Goal: Communication & Community: Answer question/provide support

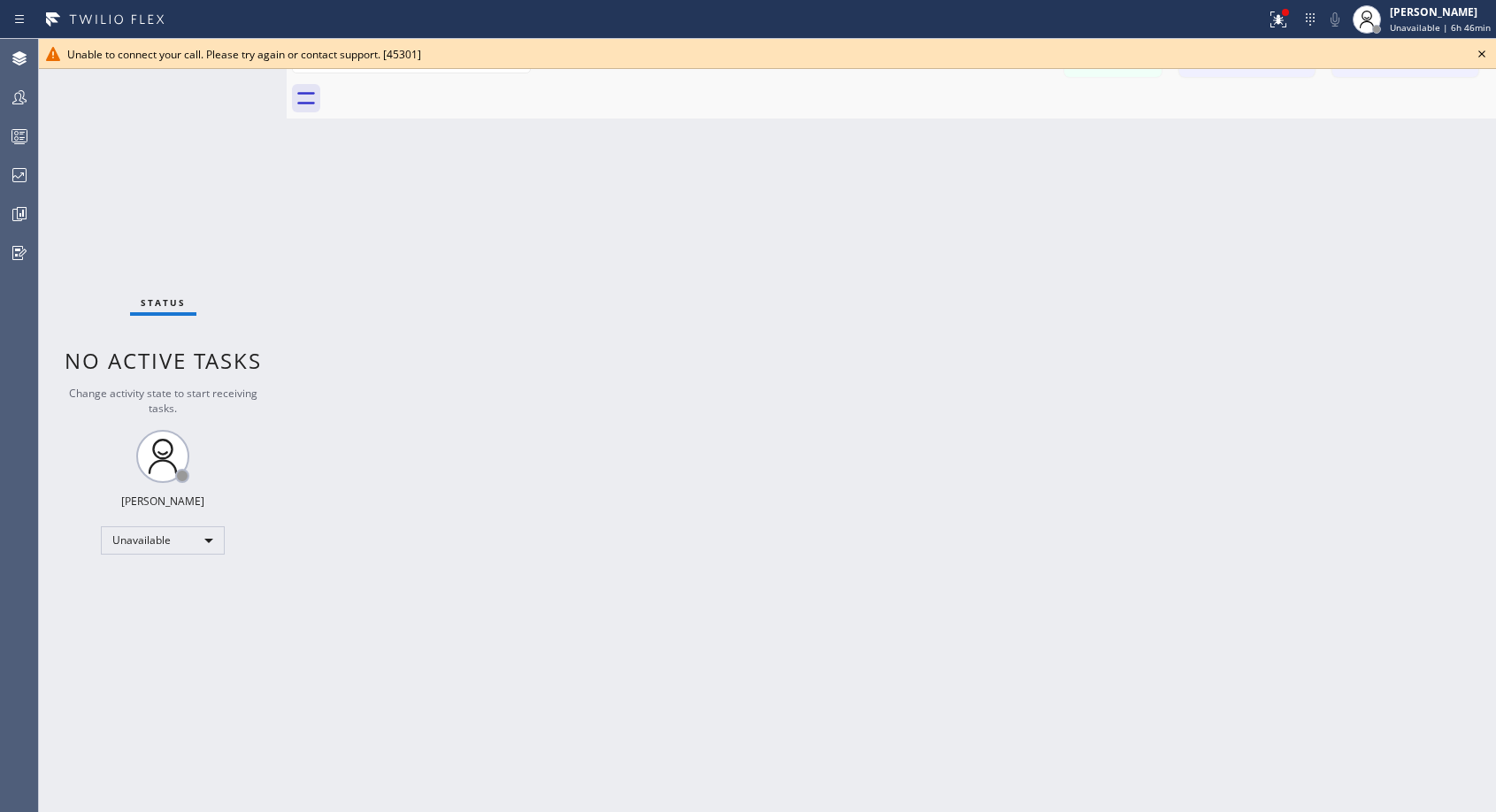
click at [1481, 55] on icon at bounding box center [1481, 53] width 21 height 21
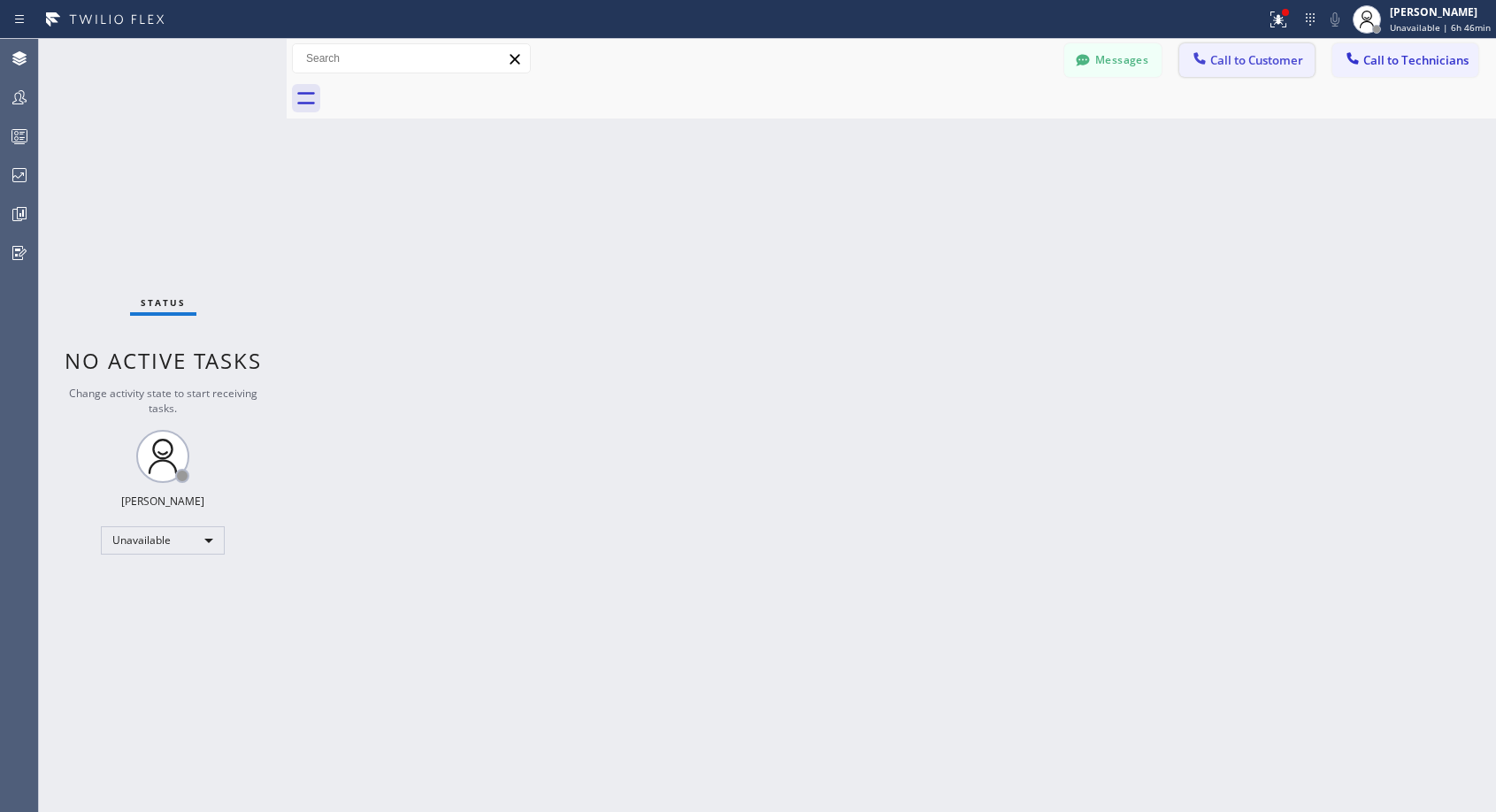
click at [1255, 64] on span "Call to Customer" at bounding box center [1257, 60] width 93 height 16
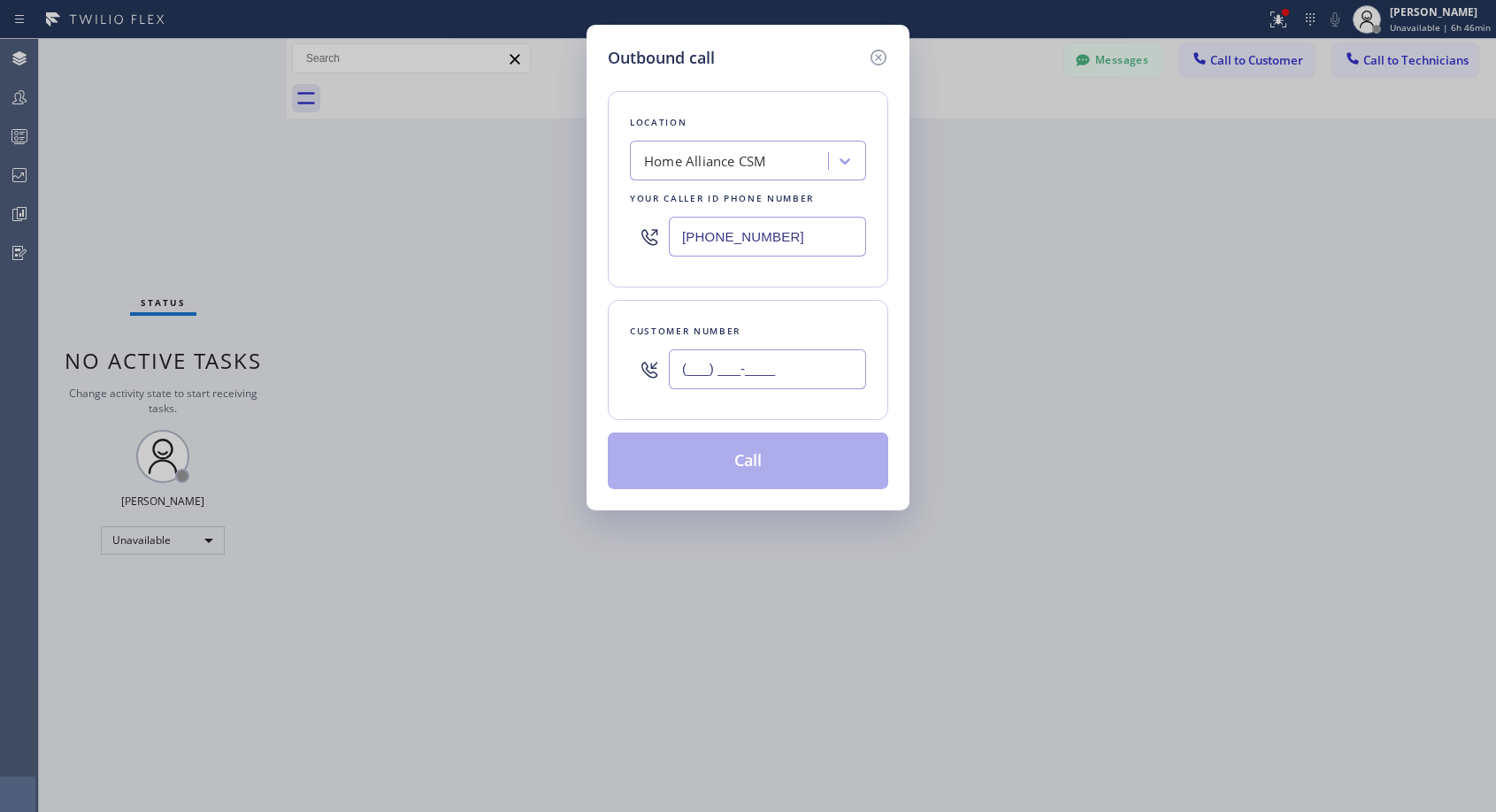
click at [706, 371] on input "(___) ___-____" at bounding box center [767, 369] width 197 height 40
paste input "214) 536-8760"
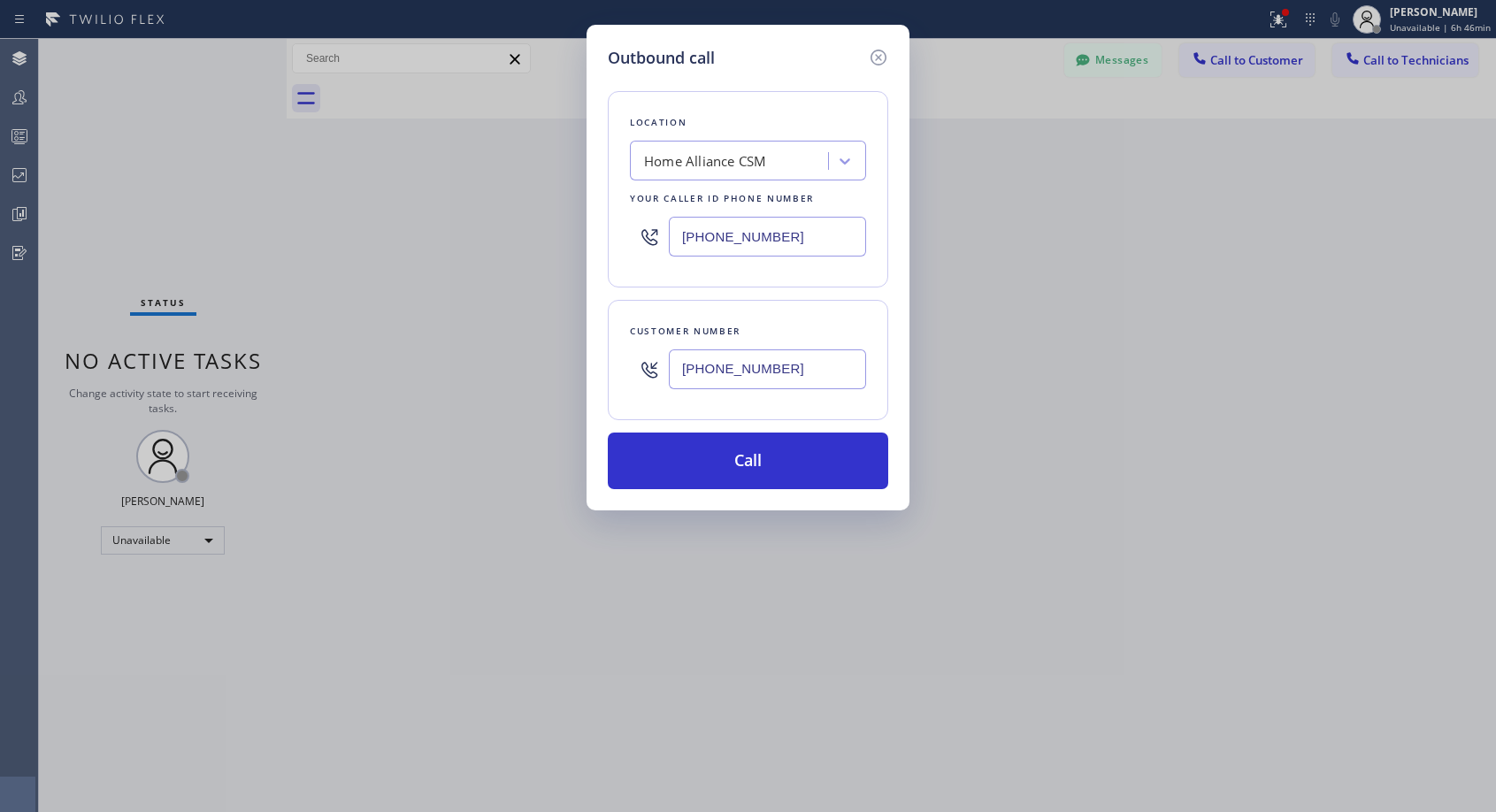
type input "[PHONE_NUMBER]"
click at [740, 463] on button "Call" at bounding box center [747, 460] width 280 height 56
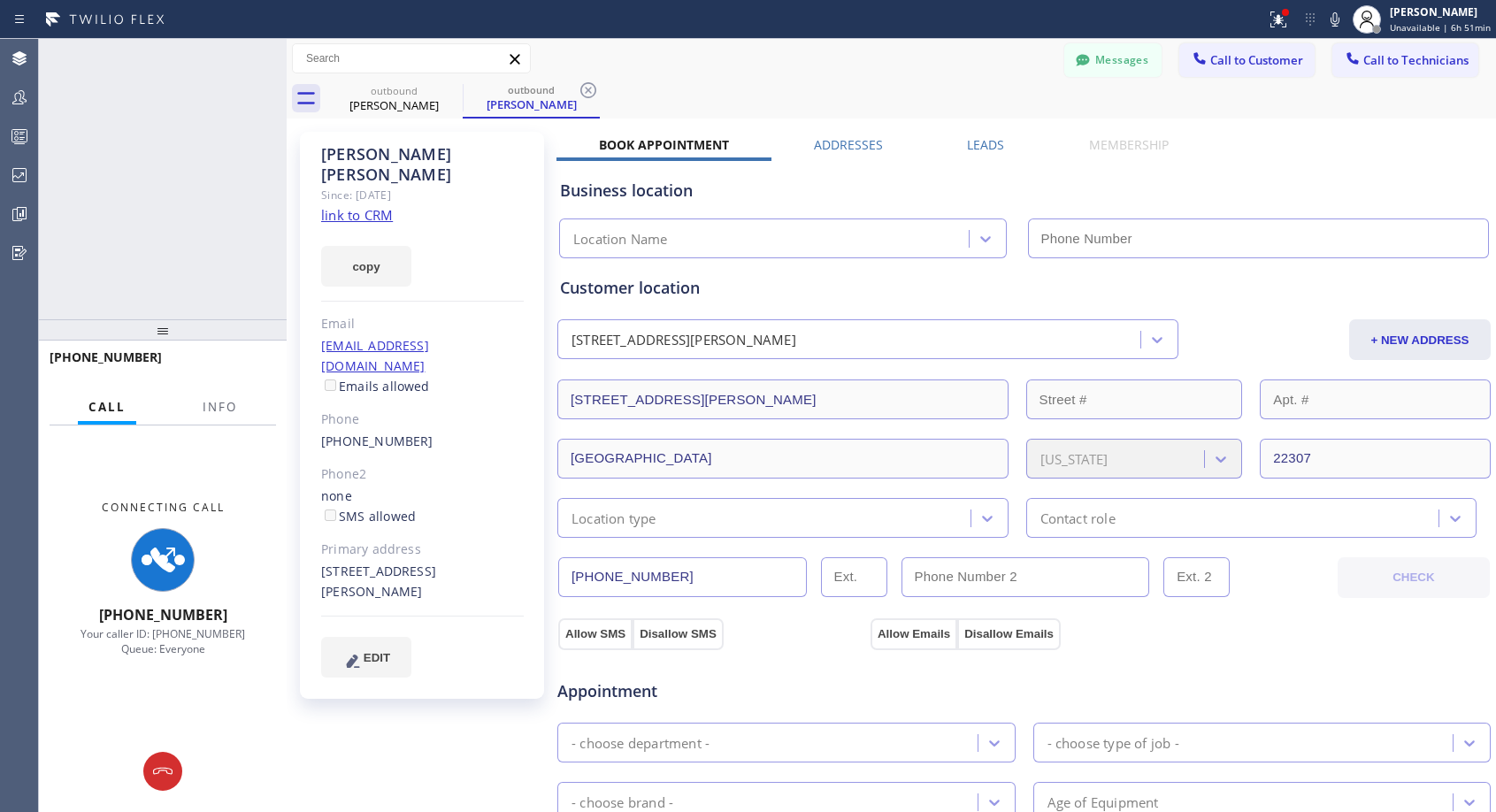
type input "[PHONE_NUMBER]"
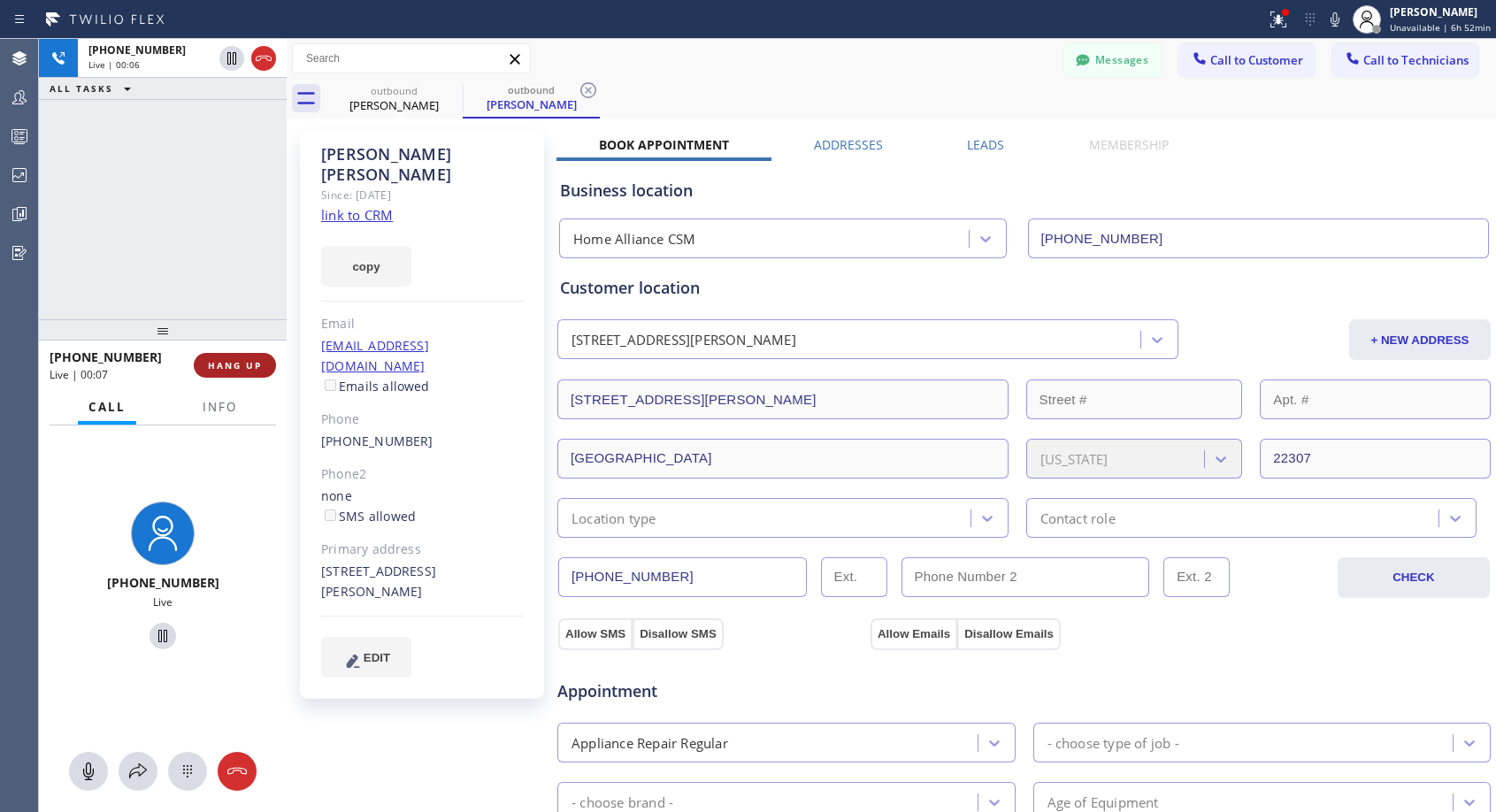
click at [246, 371] on button "HANG UP" at bounding box center [234, 365] width 82 height 25
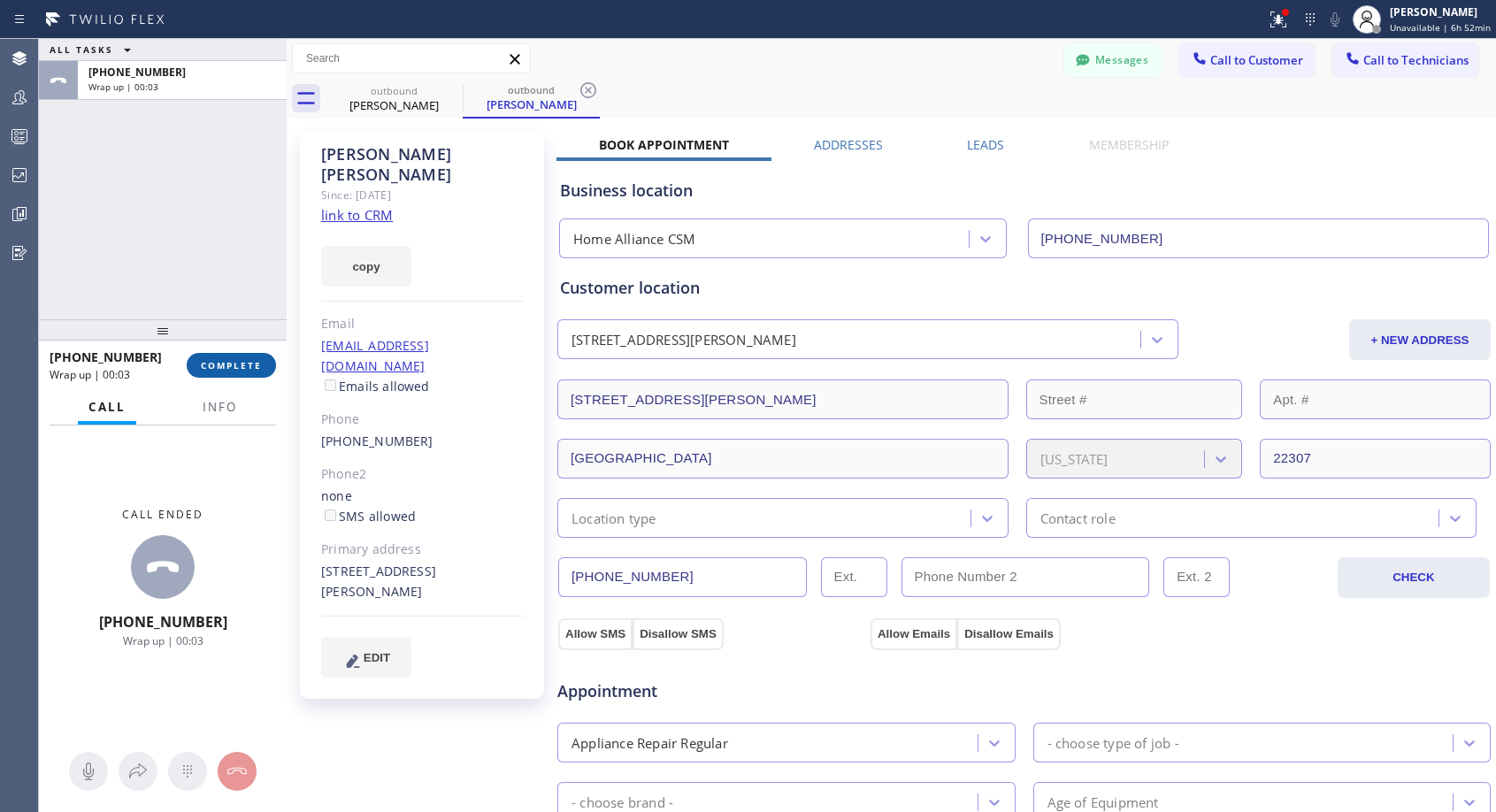
click at [220, 367] on span "COMPLETE" at bounding box center [232, 365] width 61 height 13
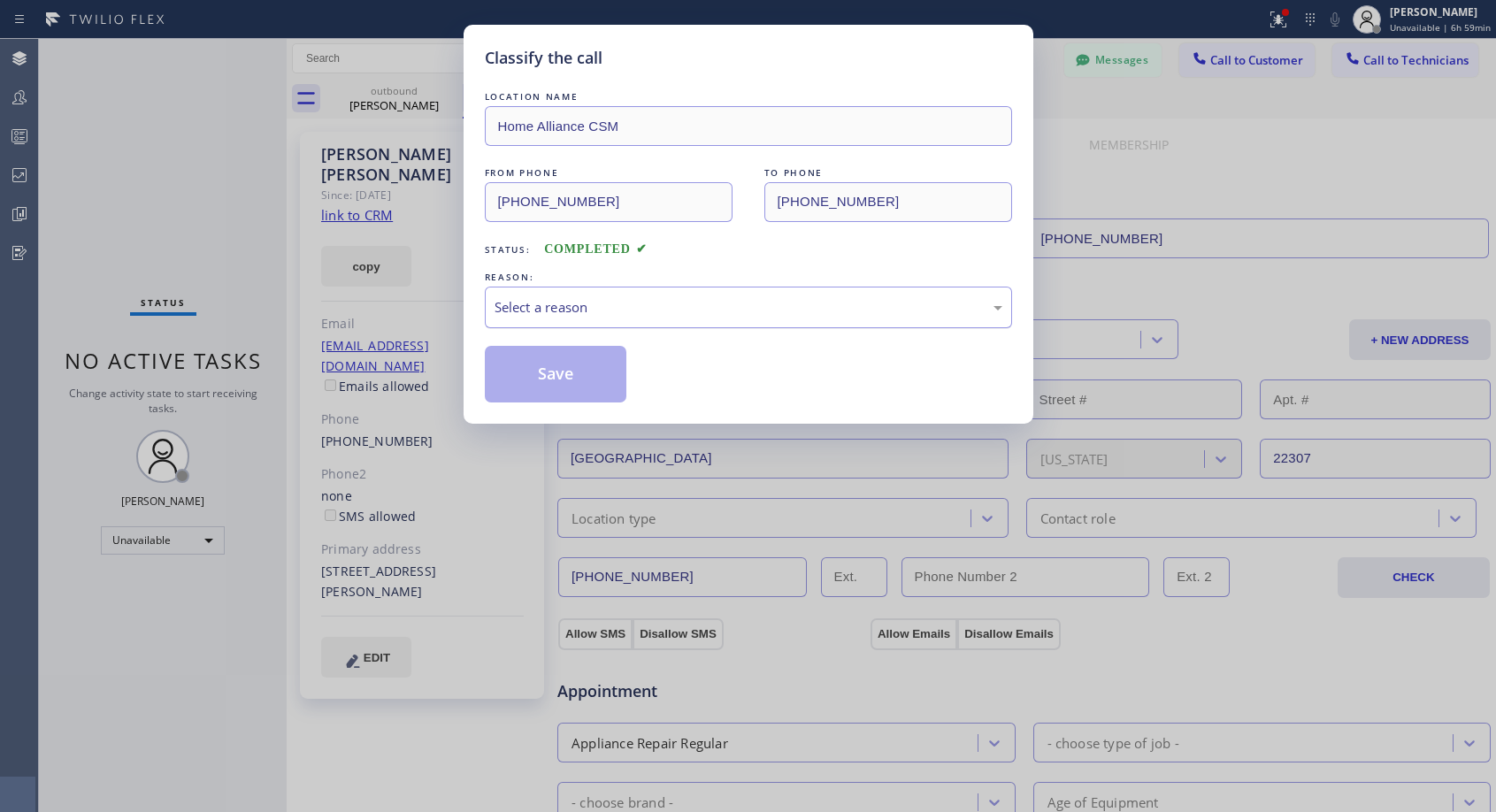
click at [755, 311] on div "Select a reason" at bounding box center [748, 307] width 508 height 21
click at [563, 380] on button "Save" at bounding box center [556, 374] width 142 height 56
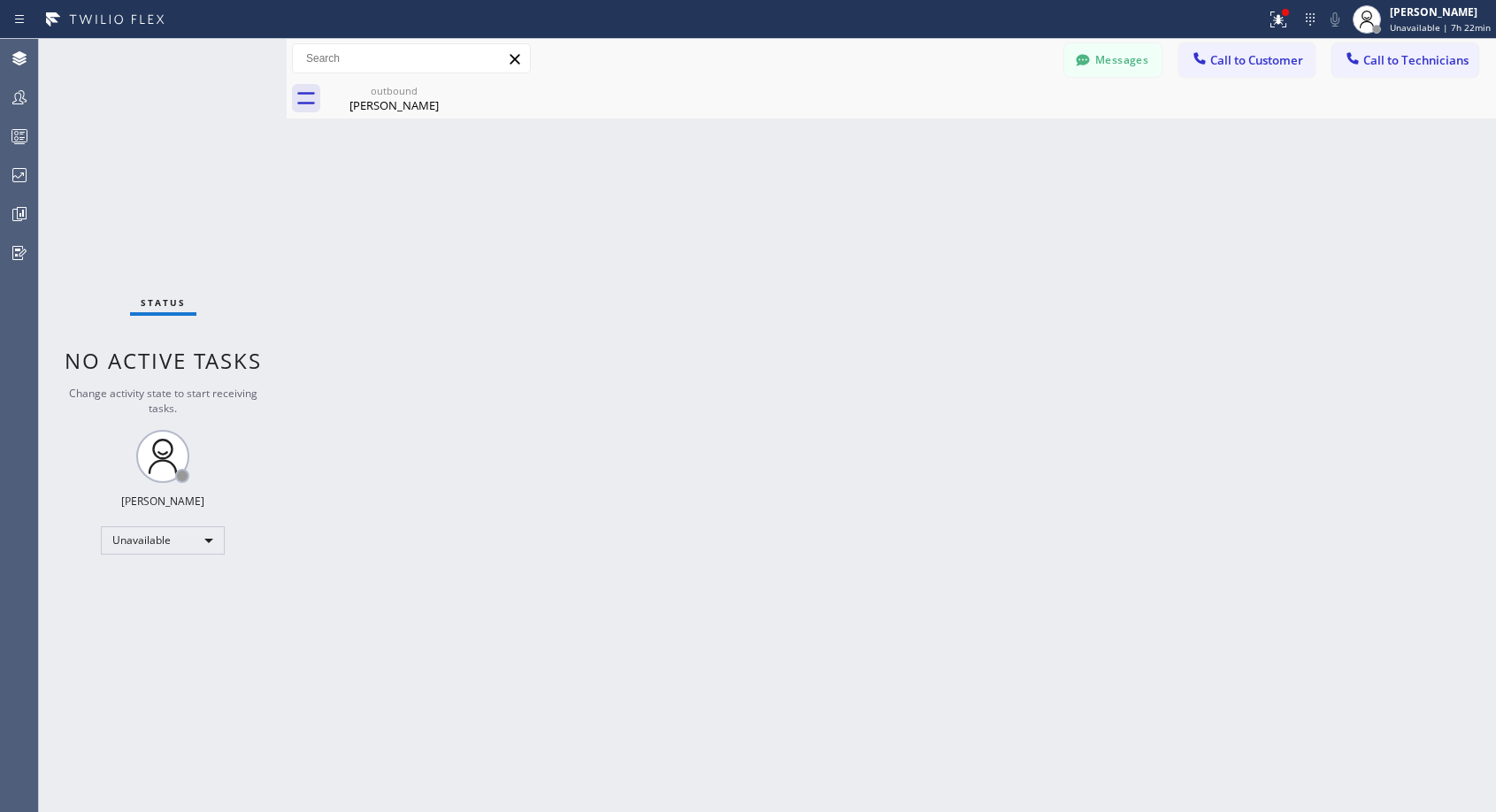
drag, startPoint x: 757, startPoint y: 283, endPoint x: 670, endPoint y: 255, distance: 91.4
click at [757, 283] on div "Back to Dashboard Change Sender ID Customers Technicians NH [PERSON_NAME] [DATE…" at bounding box center [891, 424] width 1209 height 772
click at [435, 112] on div "[PERSON_NAME]" at bounding box center [394, 105] width 134 height 16
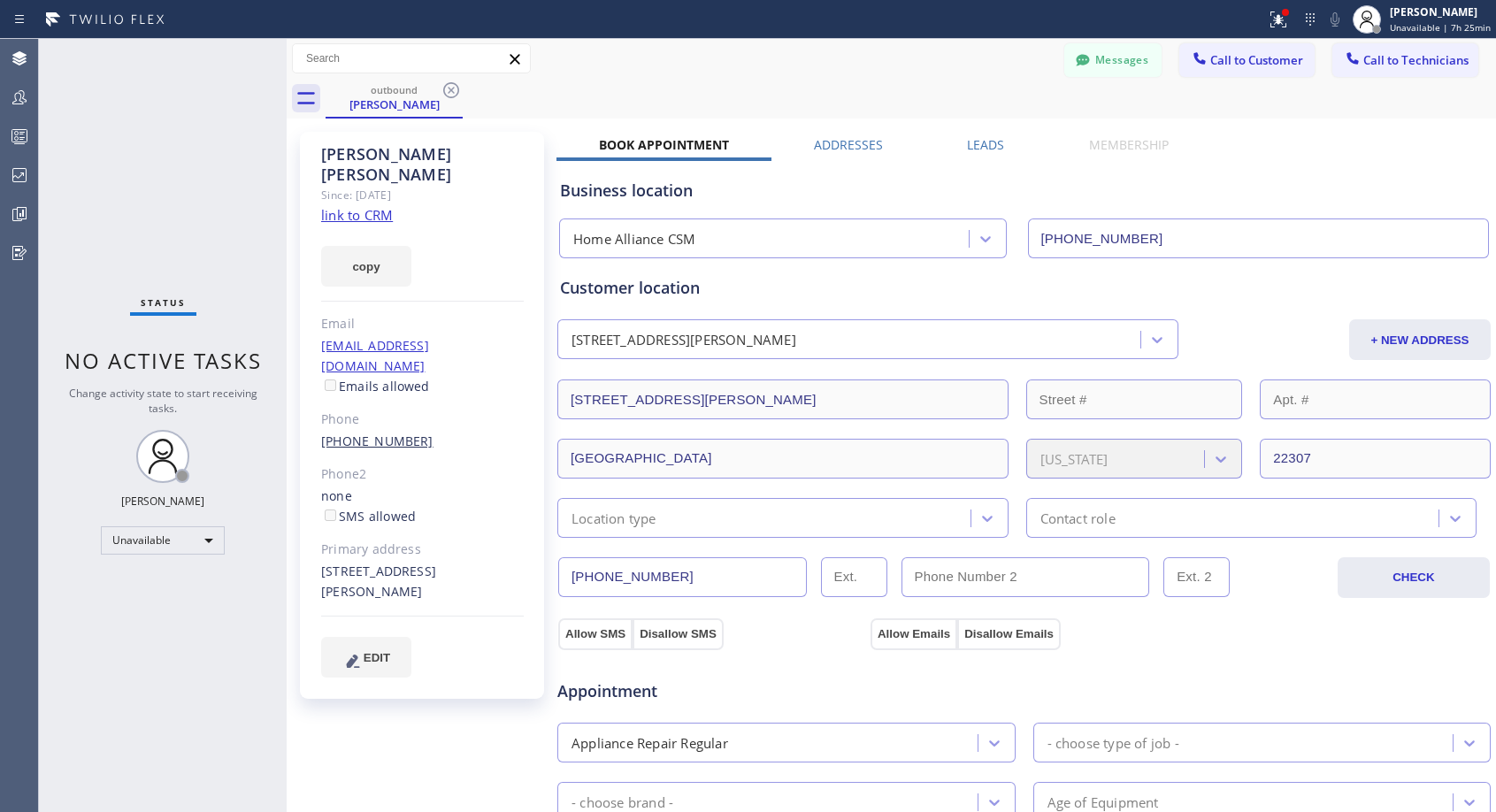
click at [373, 432] on link "[PHONE_NUMBER]" at bounding box center [378, 440] width 113 height 17
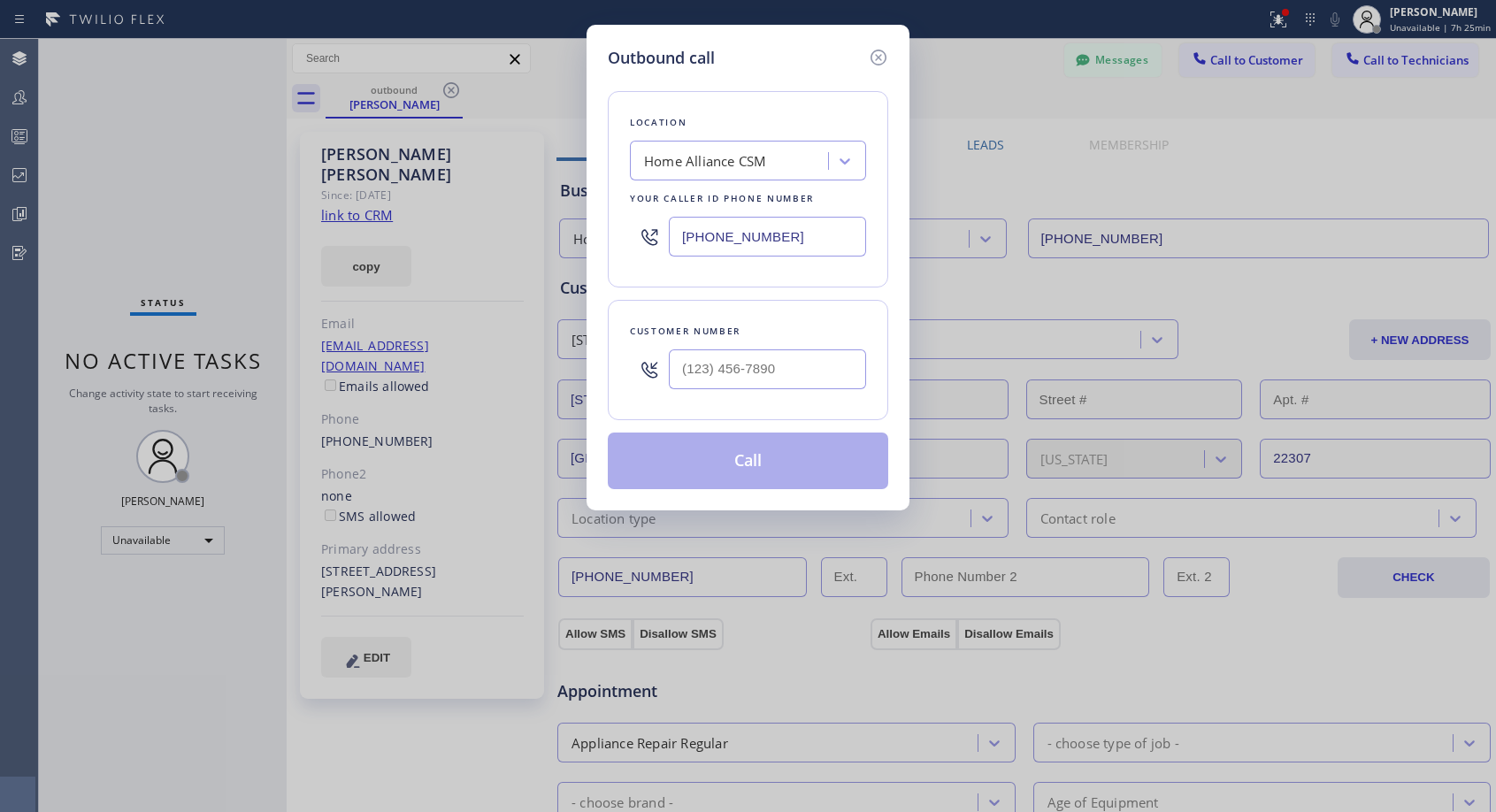
type input "[PHONE_NUMBER]"
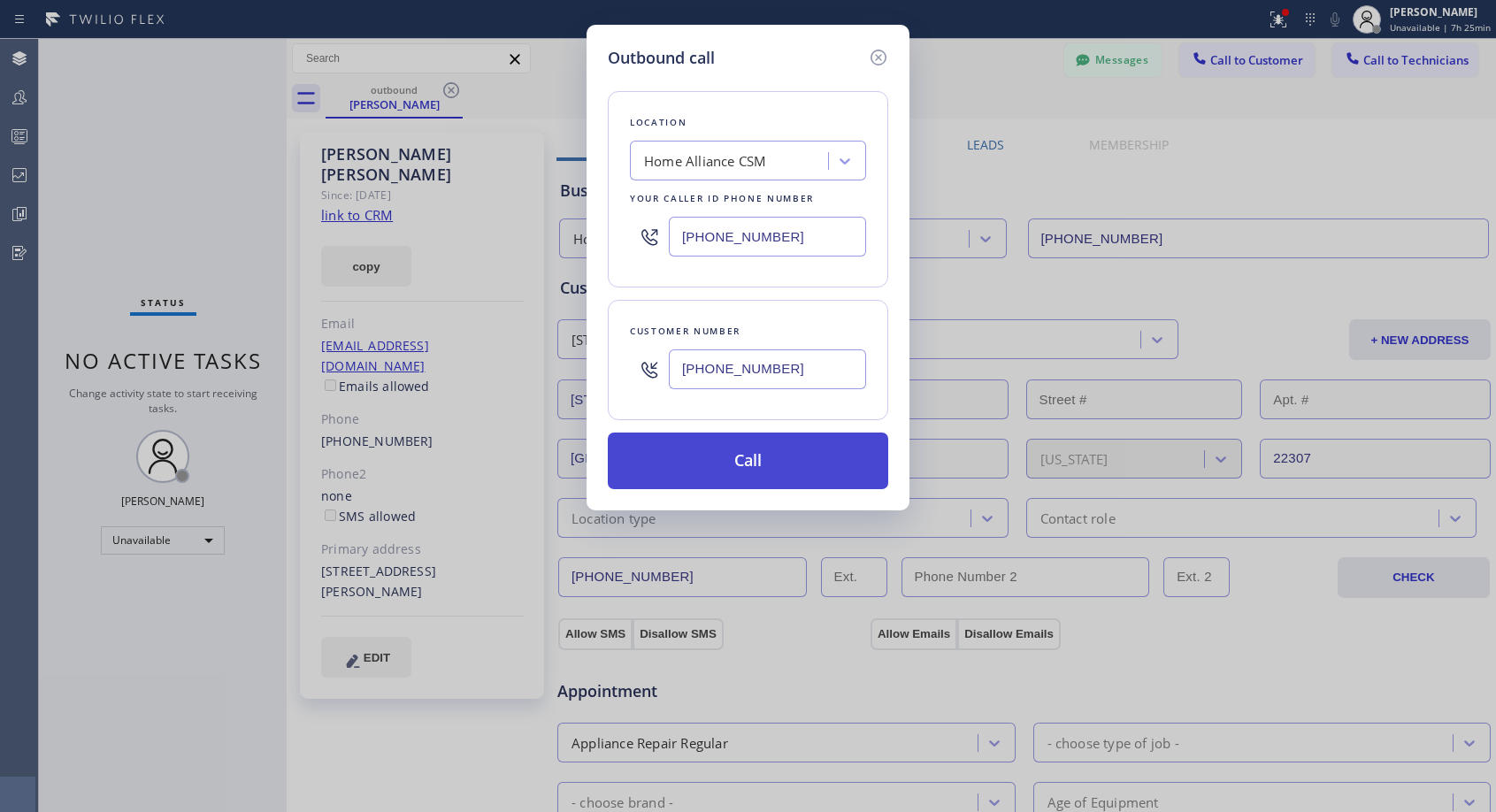
click at [730, 467] on button "Call" at bounding box center [747, 460] width 280 height 56
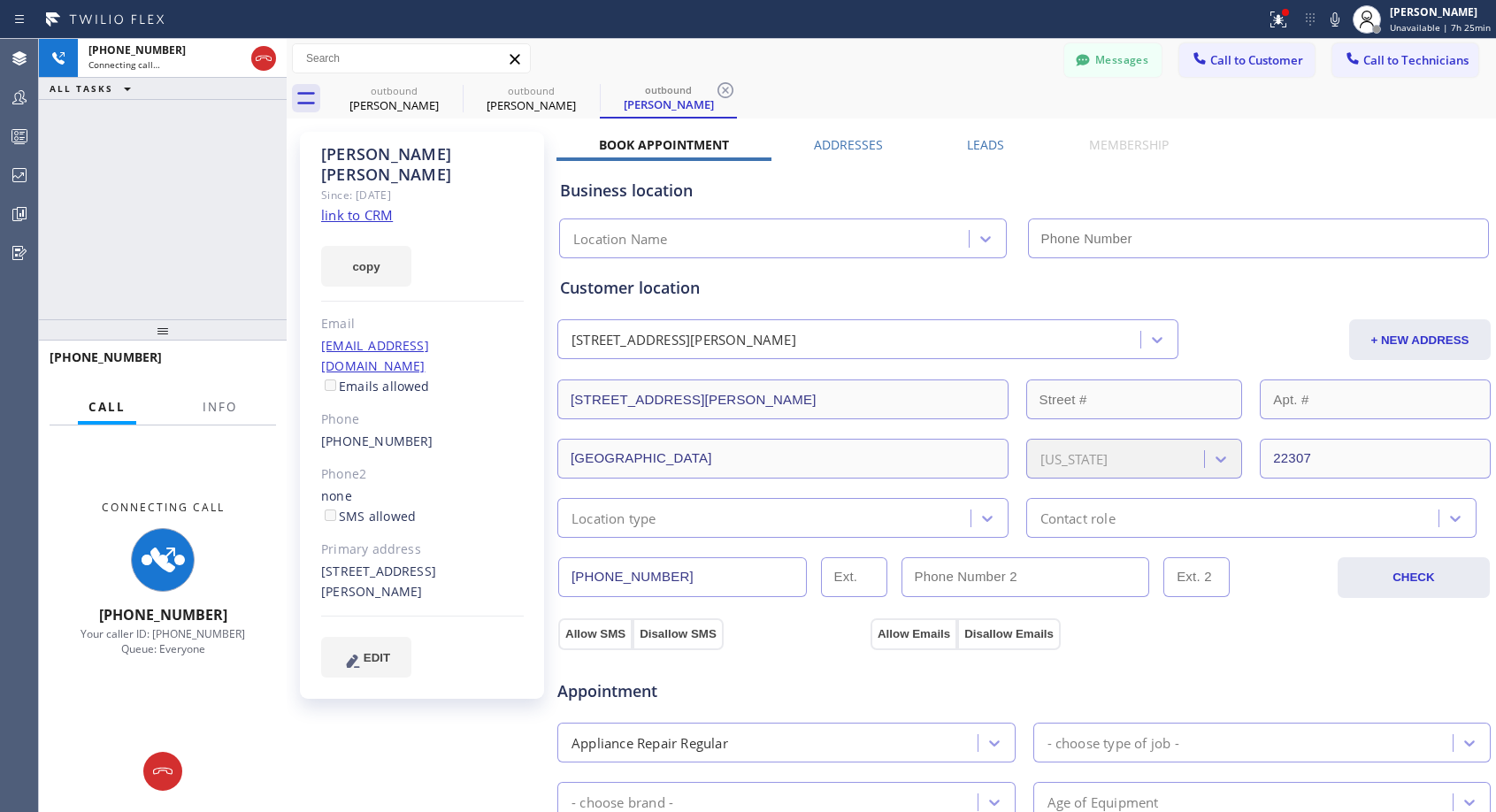
type input "[PHONE_NUMBER]"
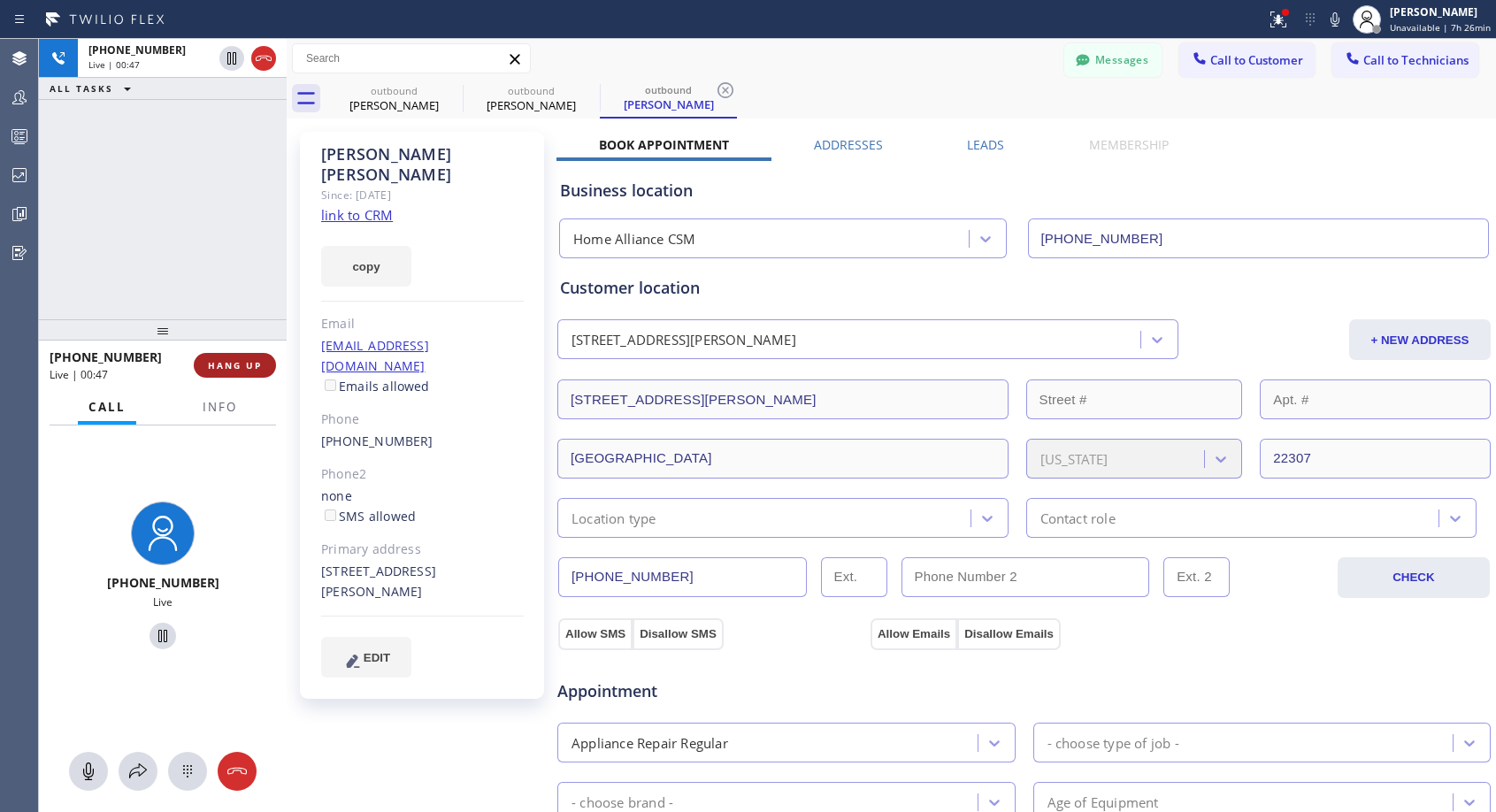
click at [234, 361] on span "HANG UP" at bounding box center [234, 365] width 54 height 13
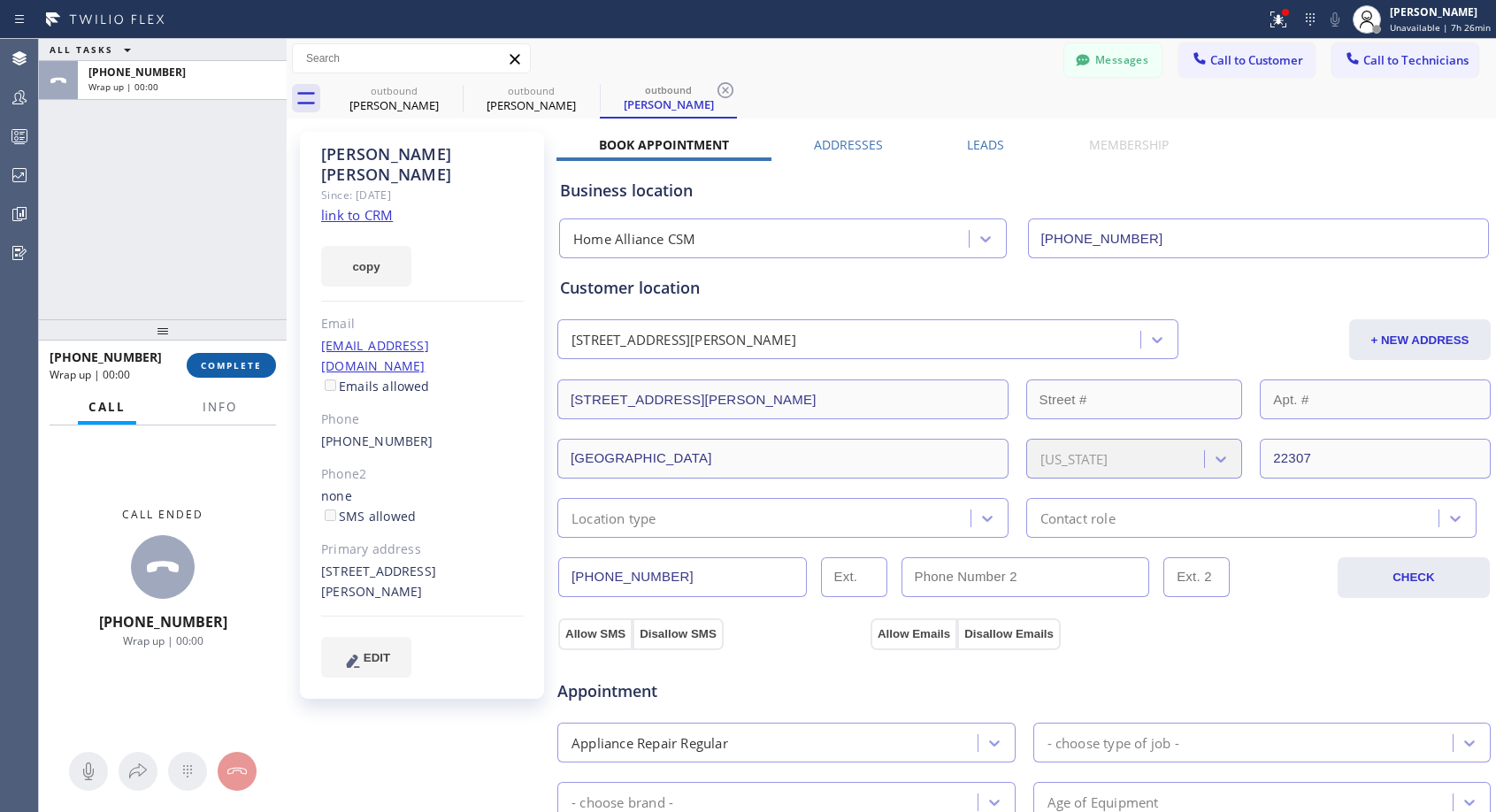
click at [234, 361] on span "COMPLETE" at bounding box center [232, 365] width 61 height 13
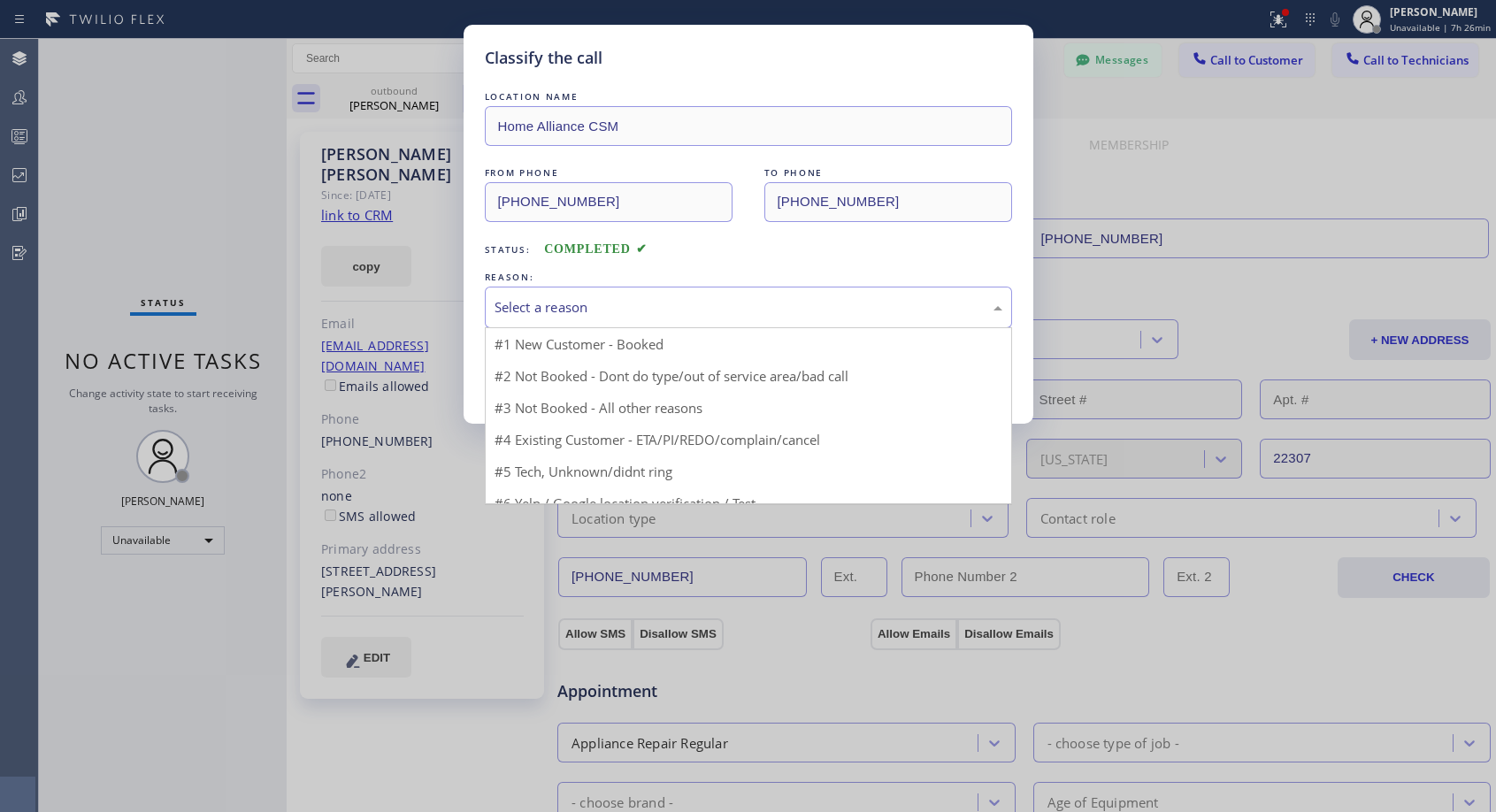
click at [688, 290] on div "Select a reason" at bounding box center [748, 308] width 527 height 42
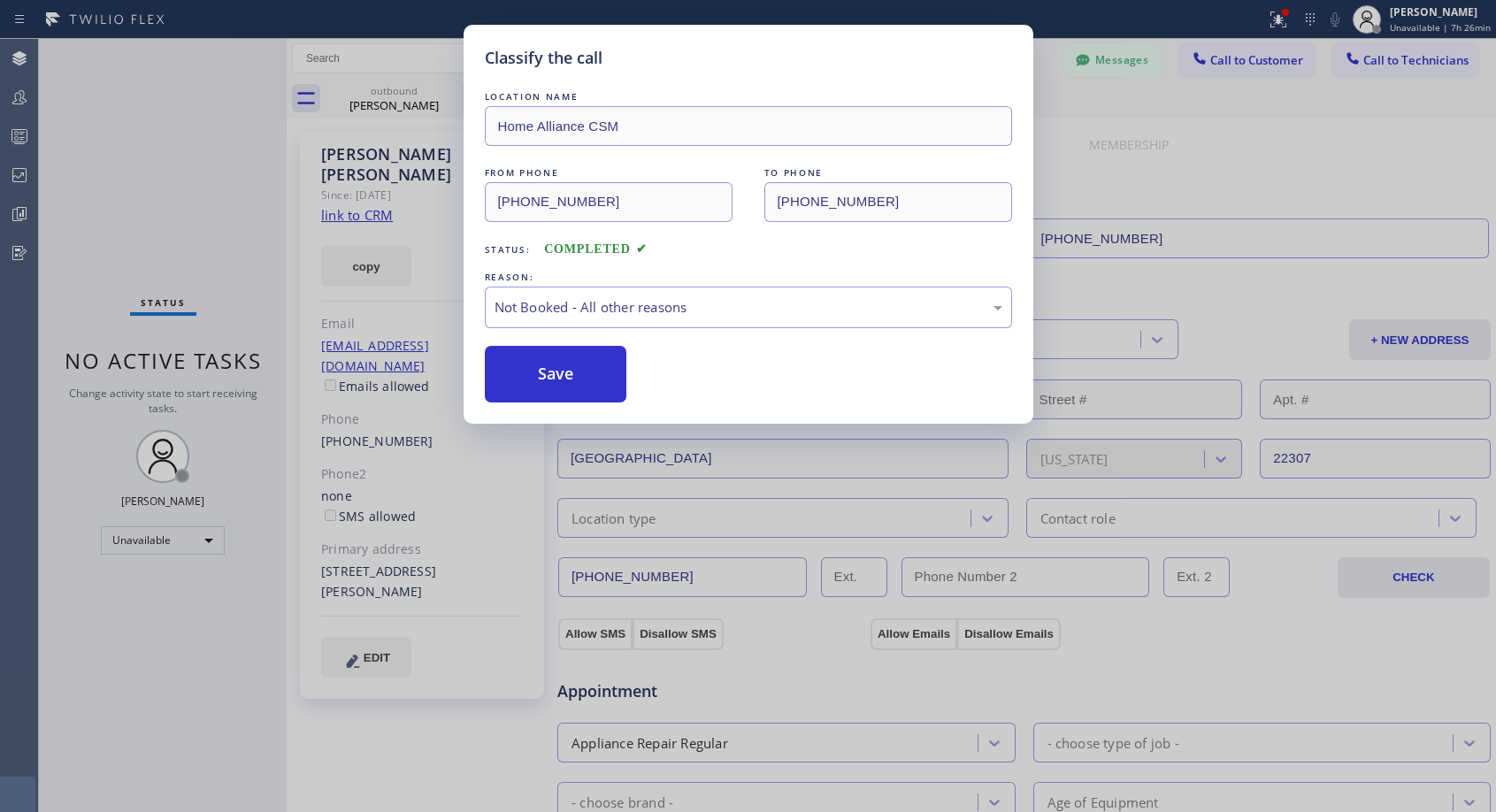
click at [585, 372] on button "Save" at bounding box center [556, 374] width 142 height 56
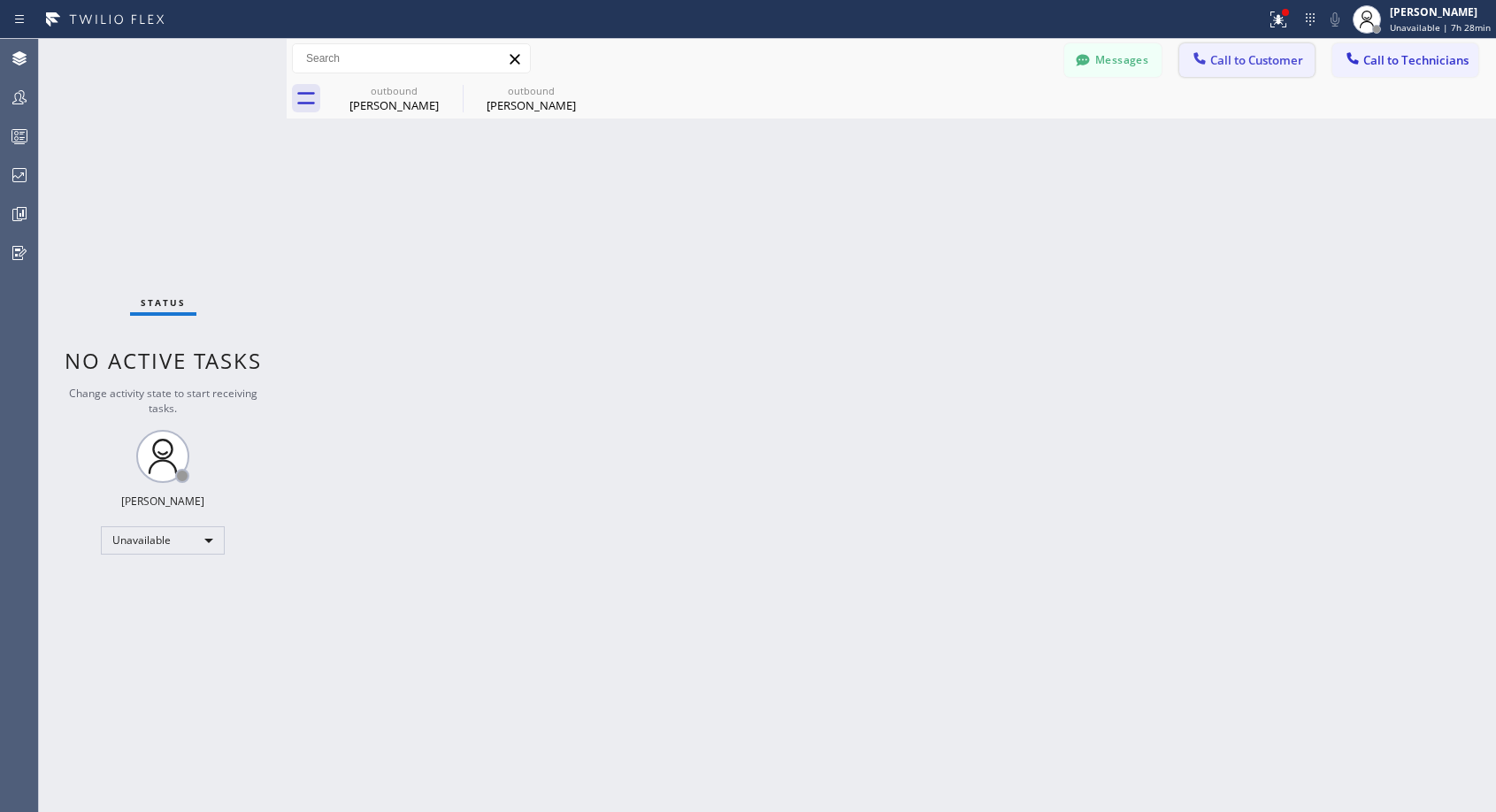
click at [1258, 54] on span "Call to Customer" at bounding box center [1257, 60] width 93 height 16
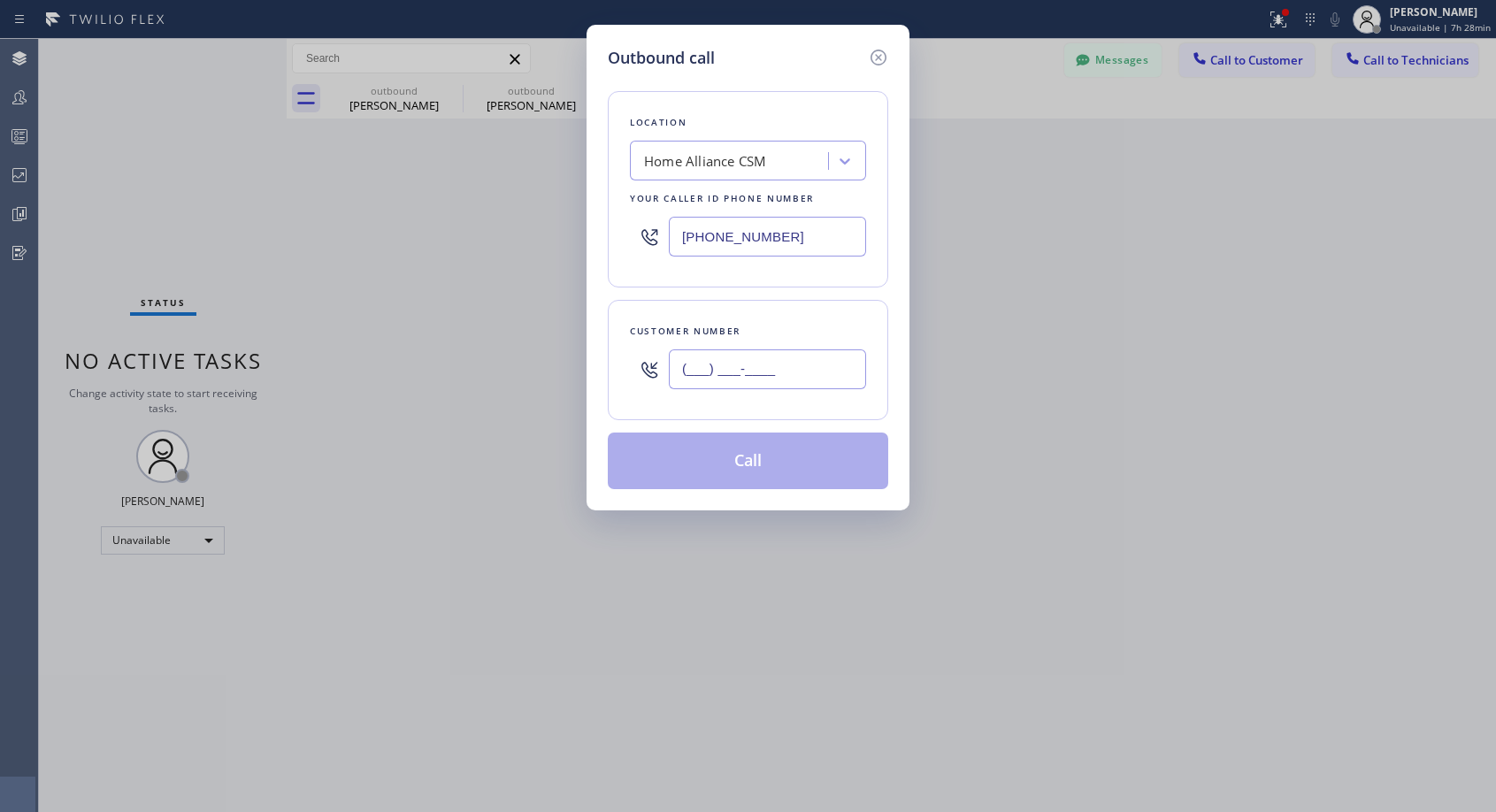
click at [721, 384] on input "(___) ___-____" at bounding box center [767, 369] width 197 height 40
paste input "949) 610-9496"
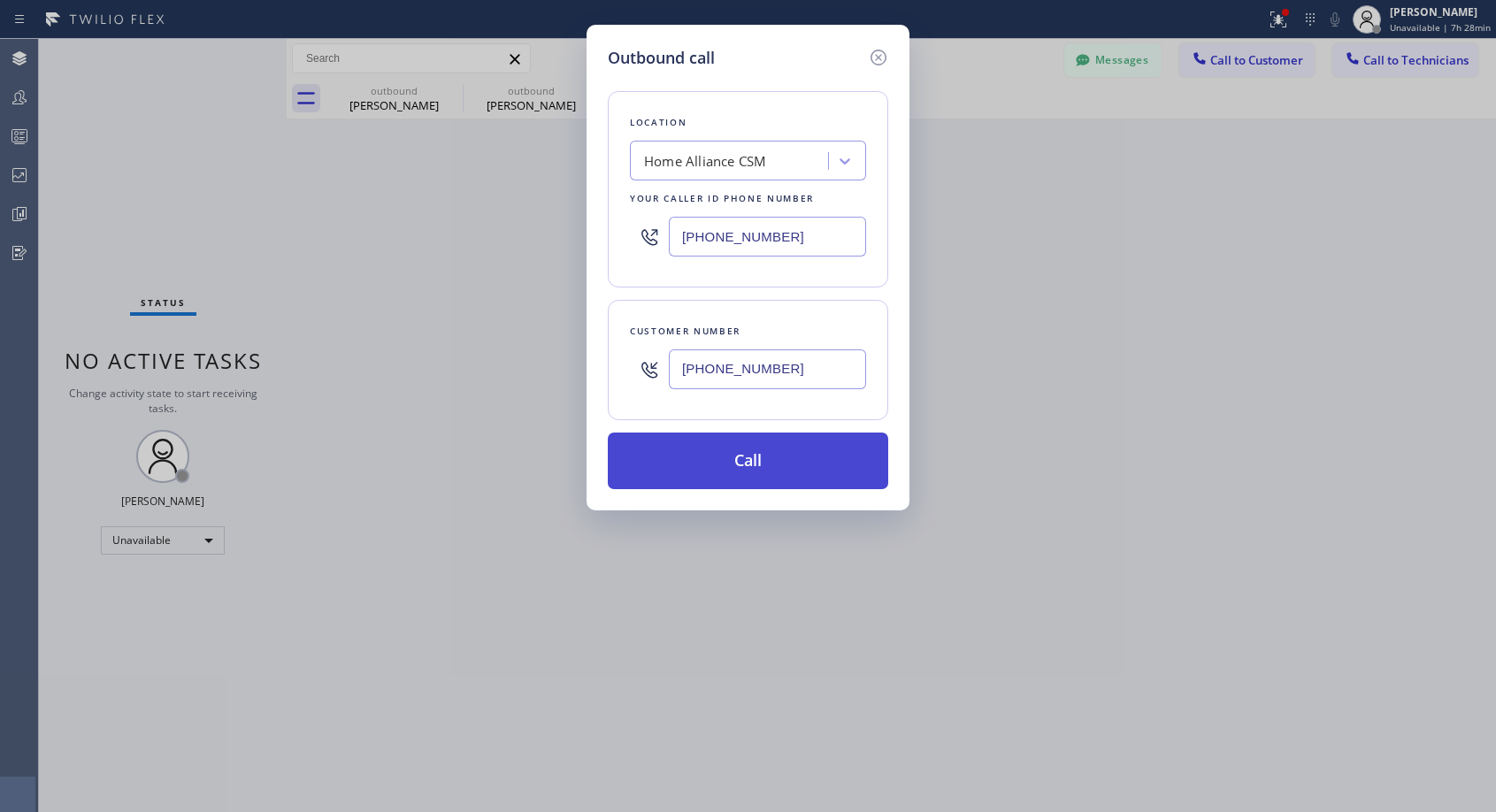
type input "[PHONE_NUMBER]"
click at [723, 463] on button "Call" at bounding box center [747, 460] width 280 height 56
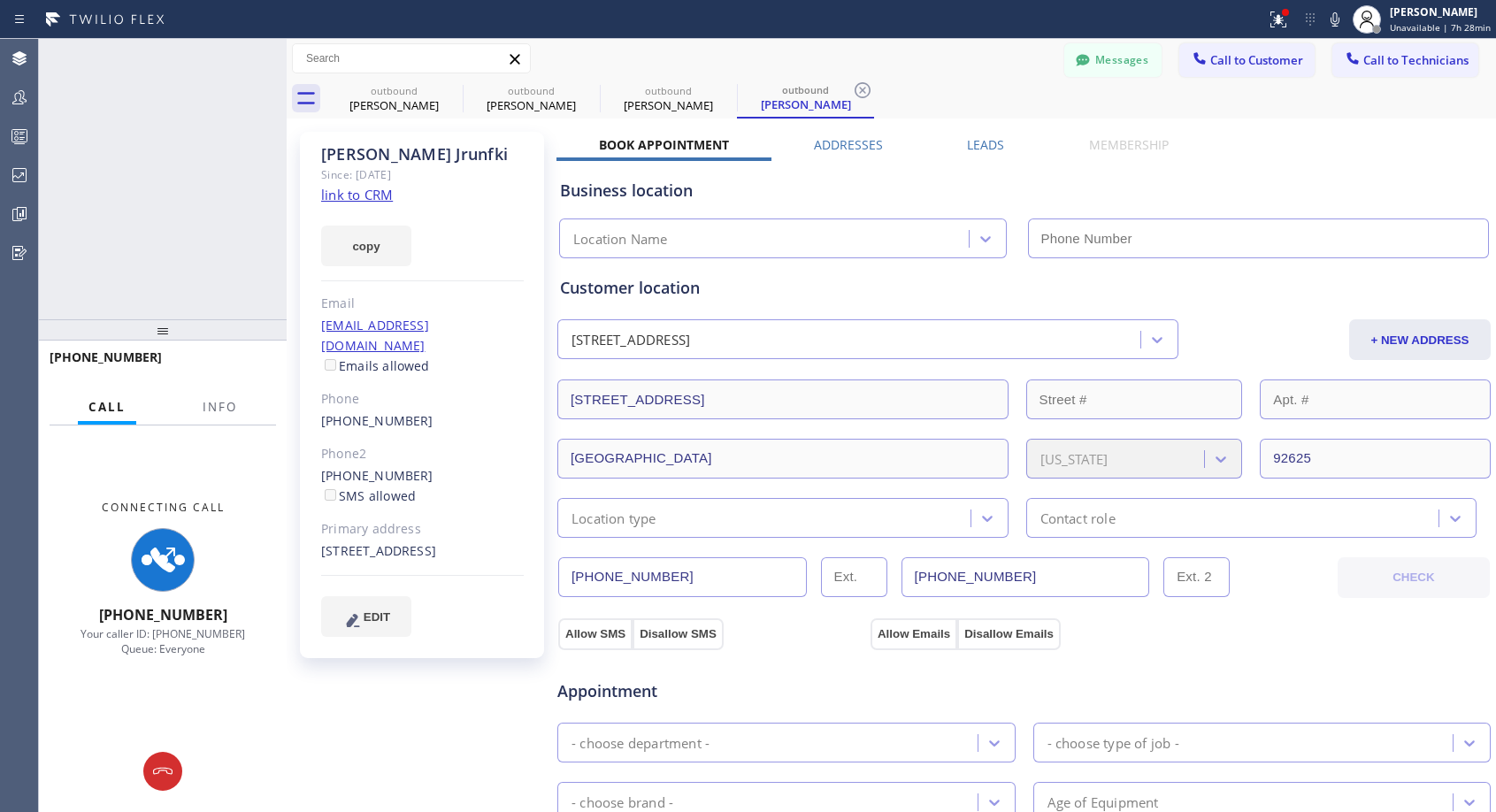
type input "[PHONE_NUMBER]"
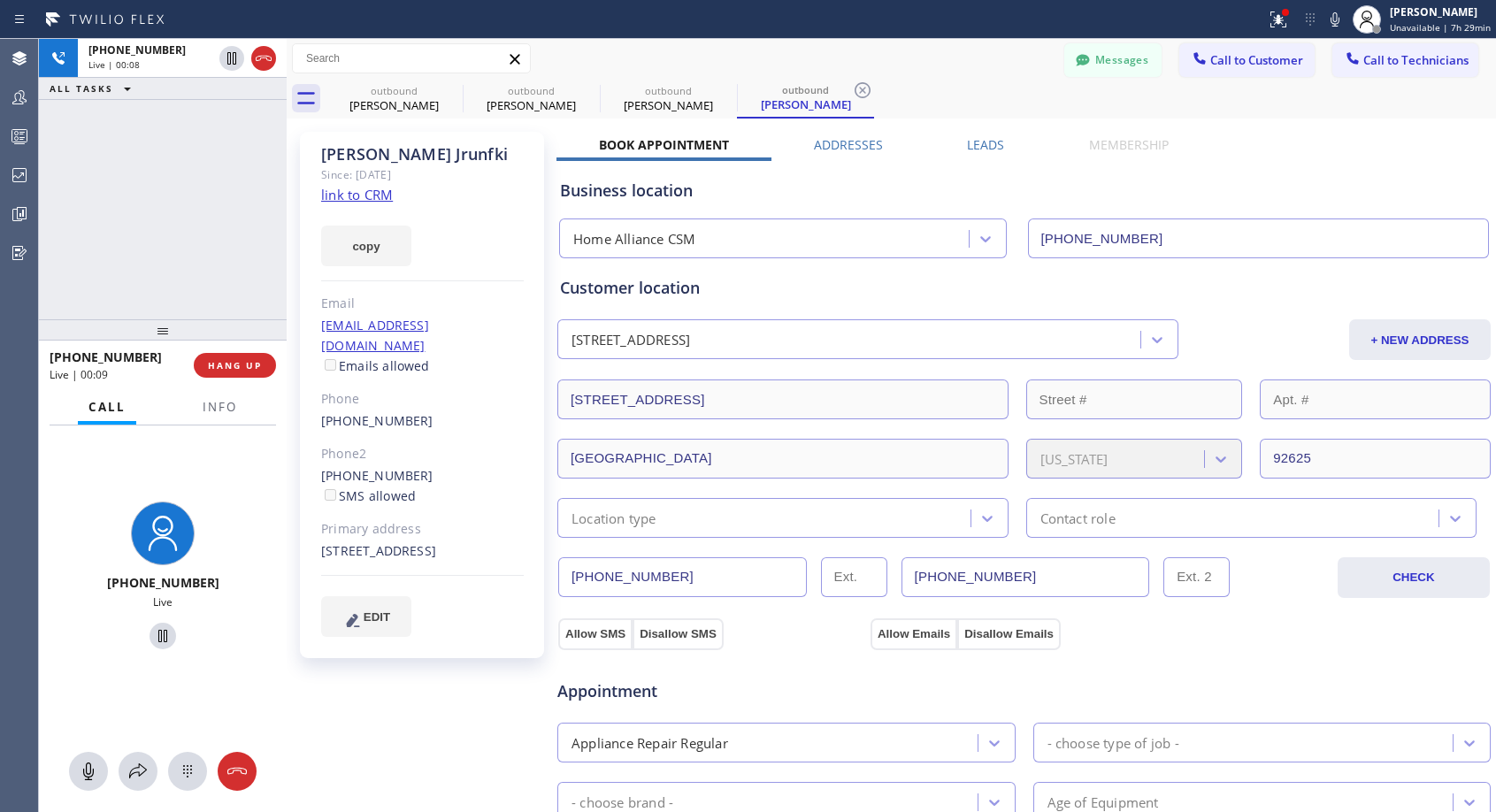
click at [216, 378] on div "[PHONE_NUMBER] Live | 00:09 HANG UP" at bounding box center [162, 365] width 227 height 45
click at [234, 363] on span "HANG UP" at bounding box center [234, 365] width 54 height 13
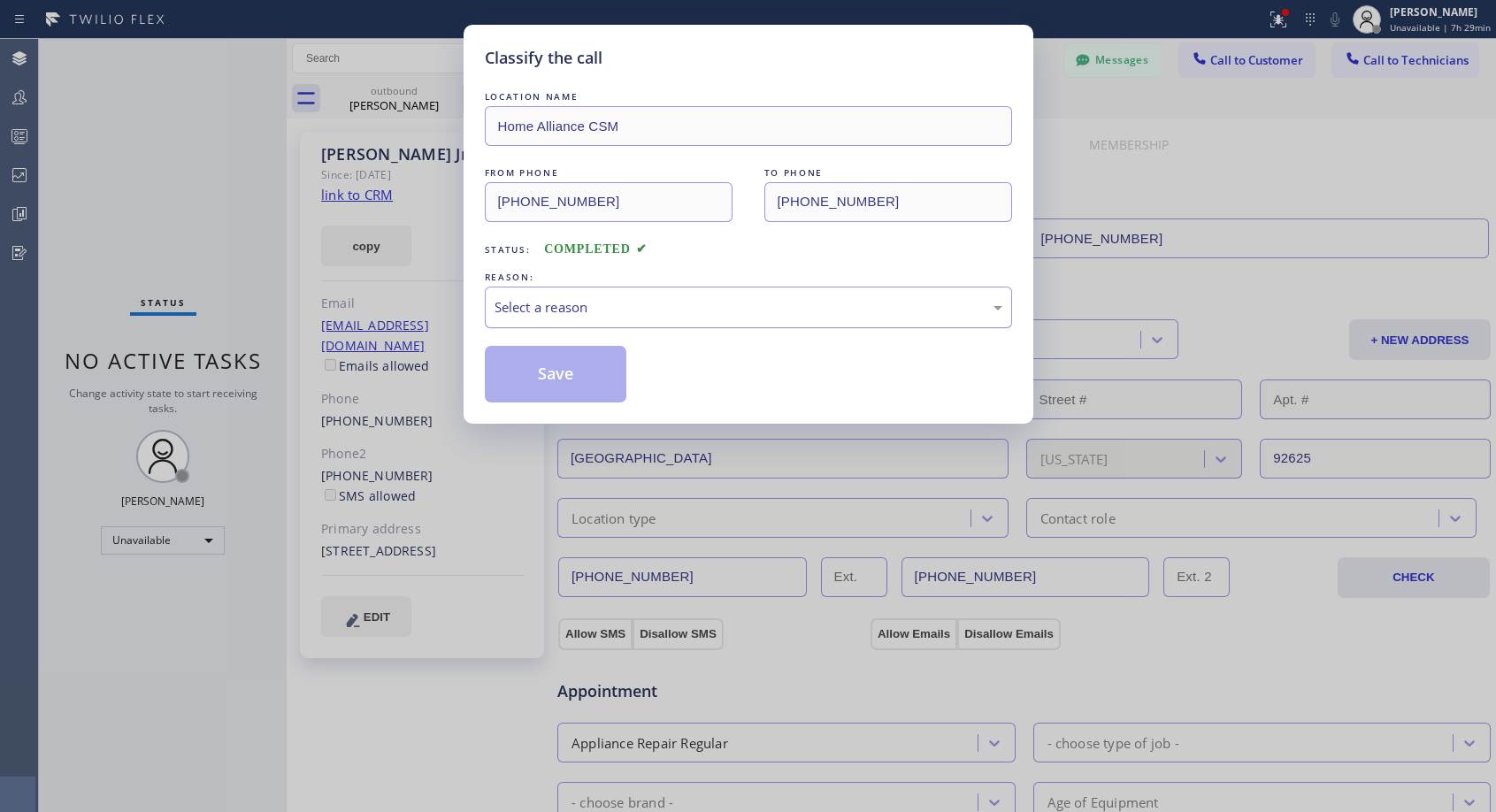
click at [564, 316] on div "Select a reason" at bounding box center [748, 307] width 508 height 21
click at [549, 368] on button "Save" at bounding box center [556, 374] width 142 height 56
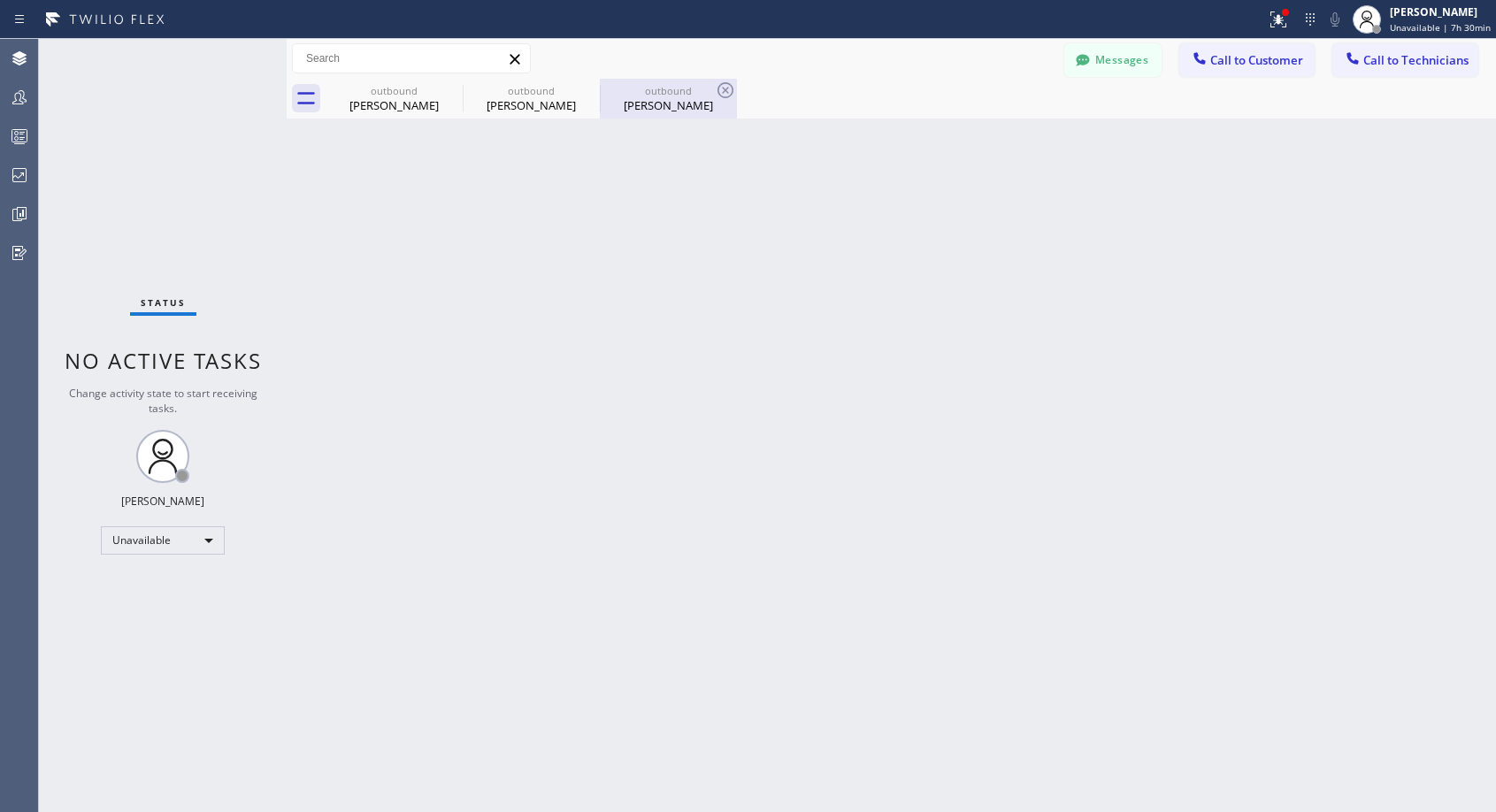
click at [670, 96] on div "outbound" at bounding box center [668, 90] width 134 height 13
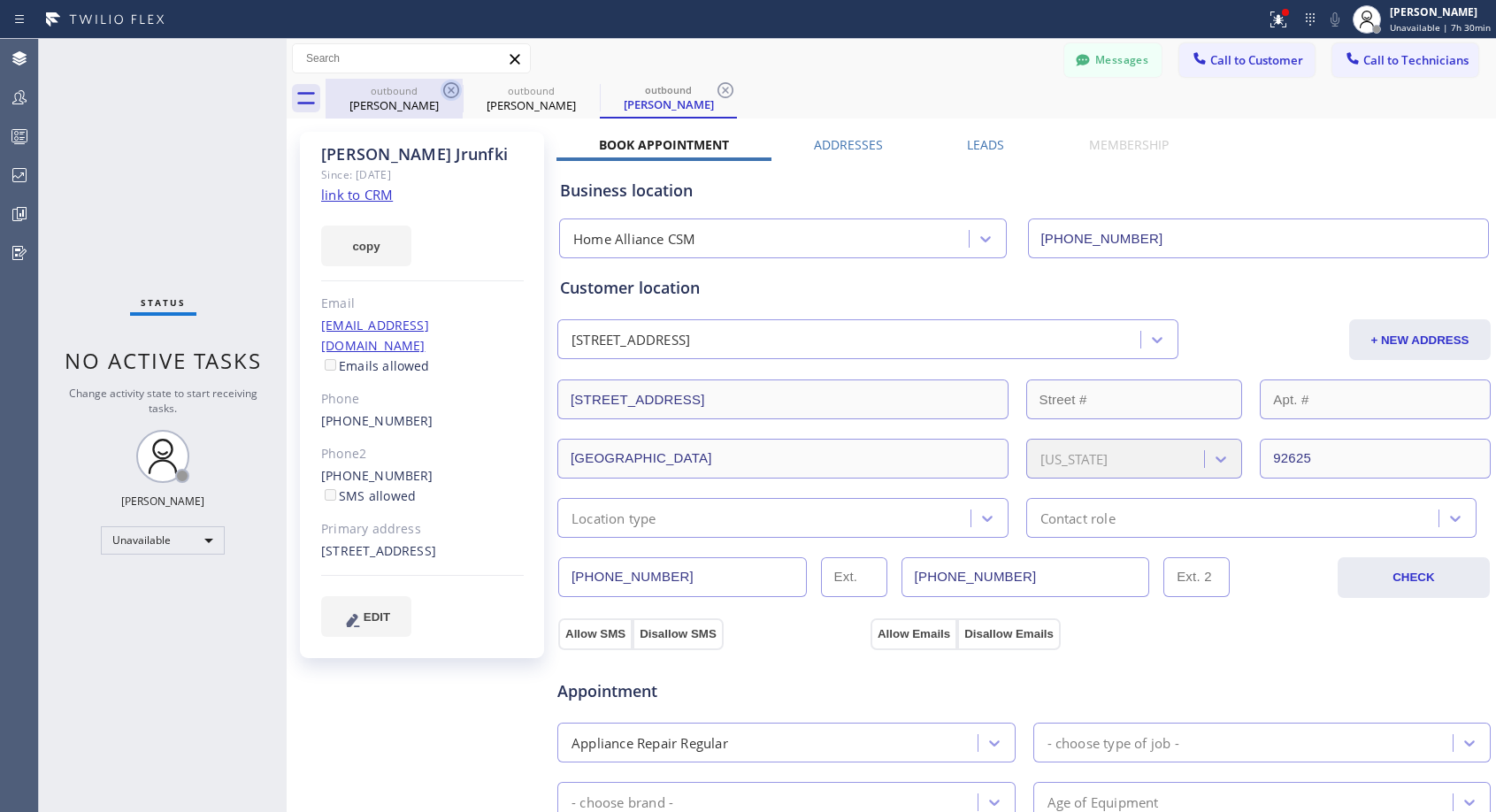
click at [453, 91] on icon at bounding box center [451, 90] width 16 height 16
click at [0, 0] on icon at bounding box center [0, 0] width 0 height 0
click at [717, 91] on icon at bounding box center [725, 90] width 16 height 16
click at [453, 91] on div "outbound [PERSON_NAME] outbound [PERSON_NAME] outbound [PERSON_NAME]" at bounding box center [910, 99] width 1170 height 40
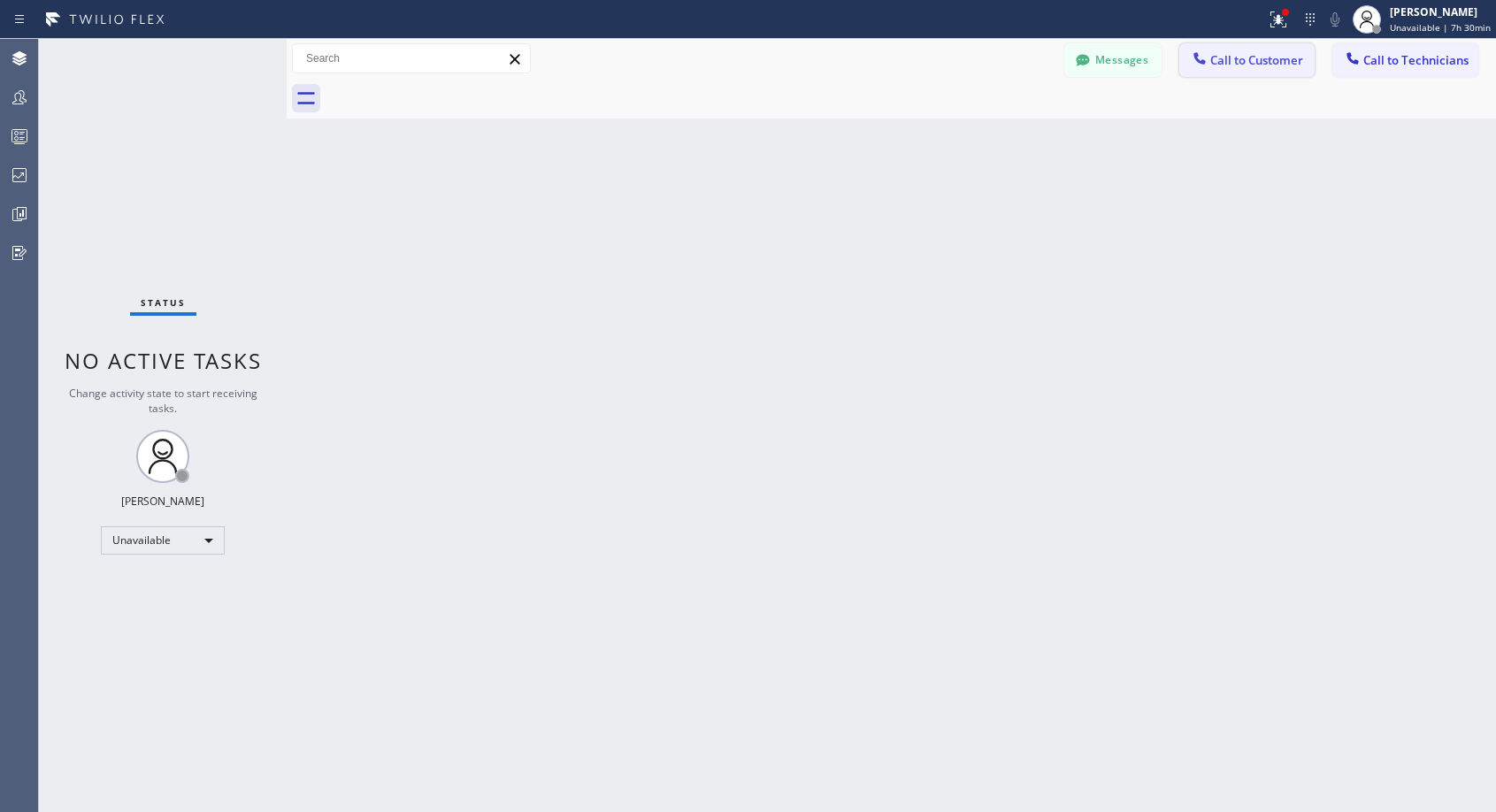
click at [1256, 59] on span "Call to Customer" at bounding box center [1257, 60] width 93 height 16
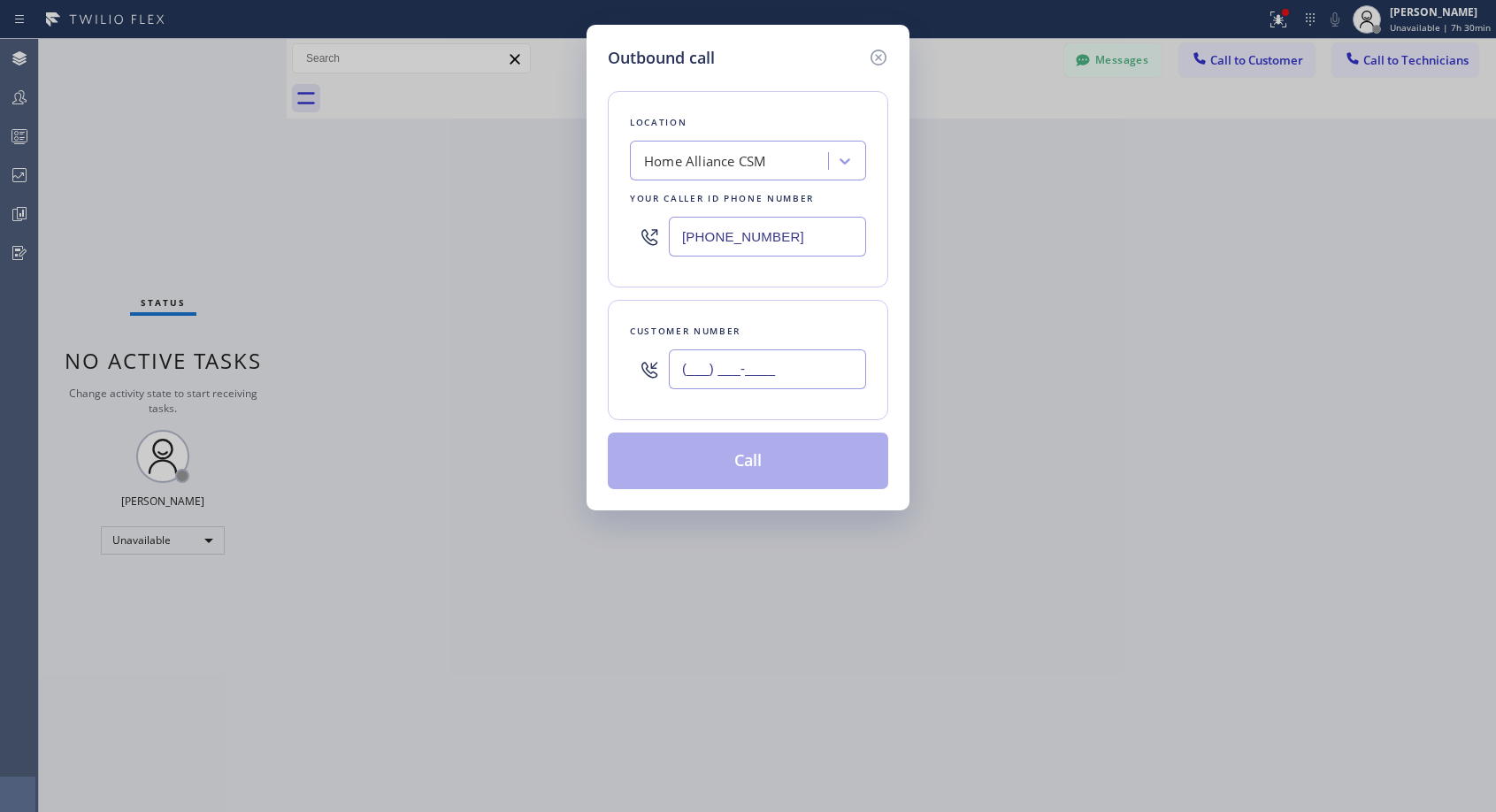
click at [672, 376] on input "(___) ___-____" at bounding box center [767, 369] width 197 height 40
paste input "949) 610-9496"
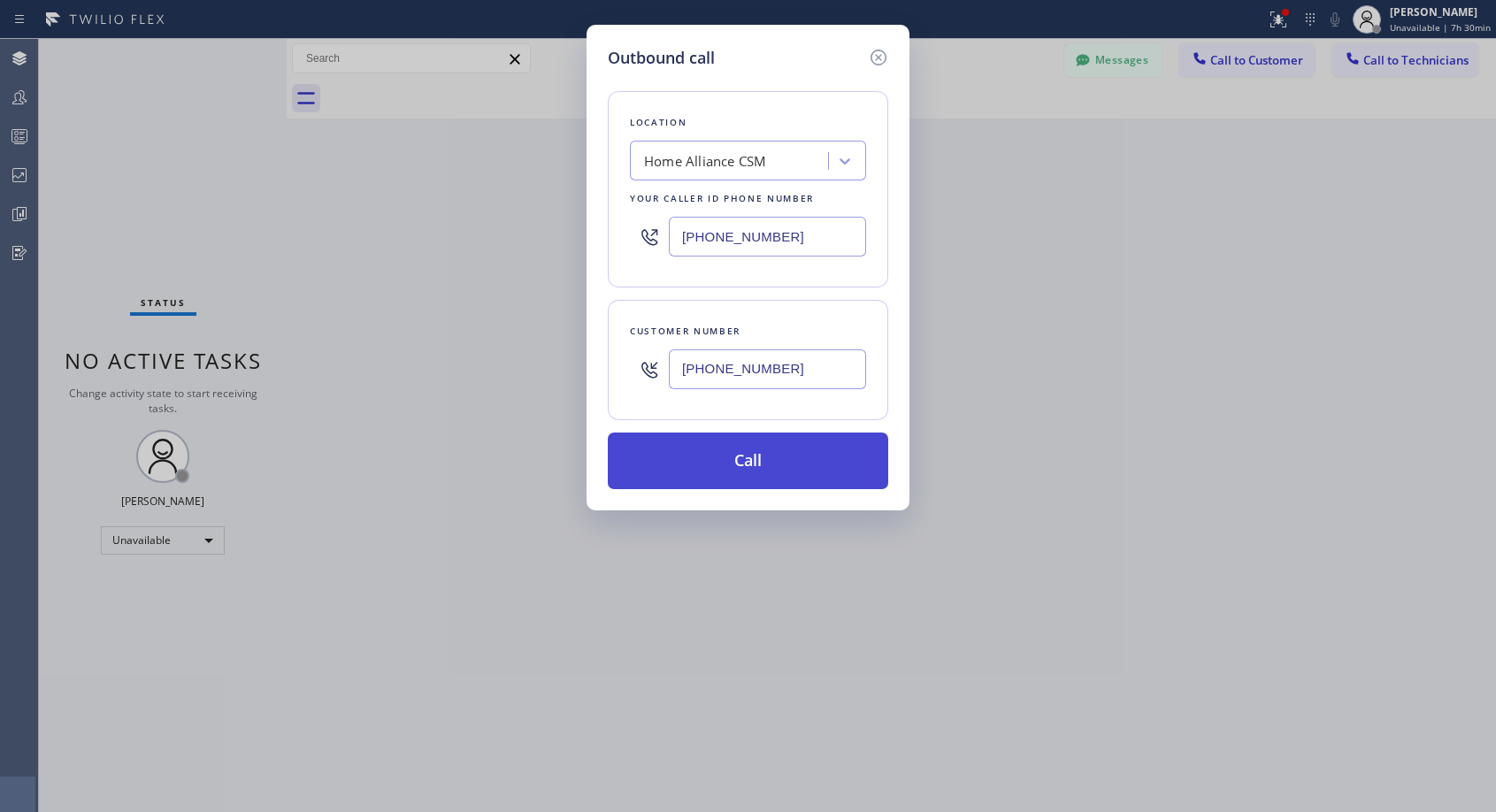
type input "[PHONE_NUMBER]"
click at [712, 471] on button "Call" at bounding box center [747, 460] width 280 height 56
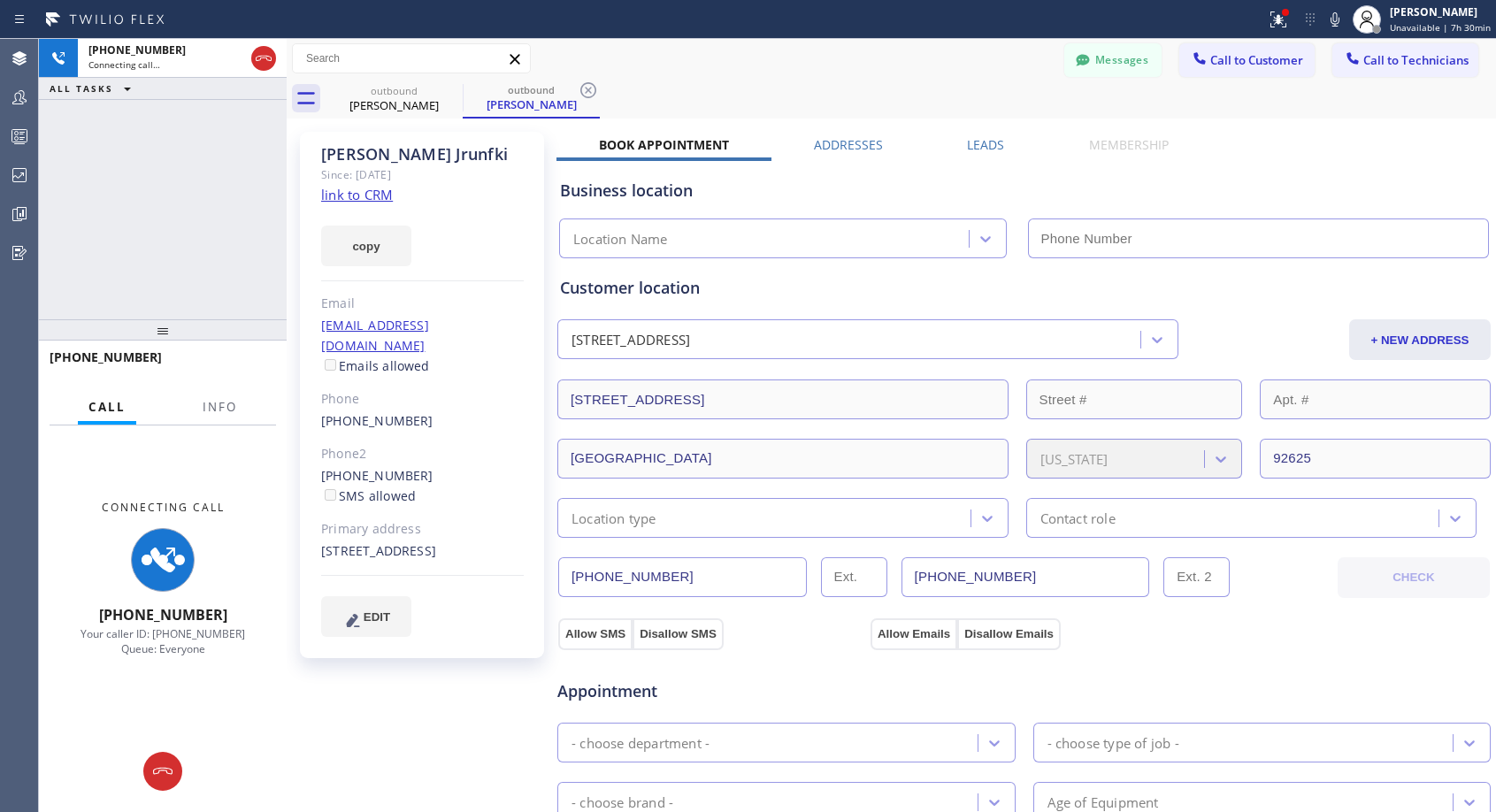
type input "[PHONE_NUMBER]"
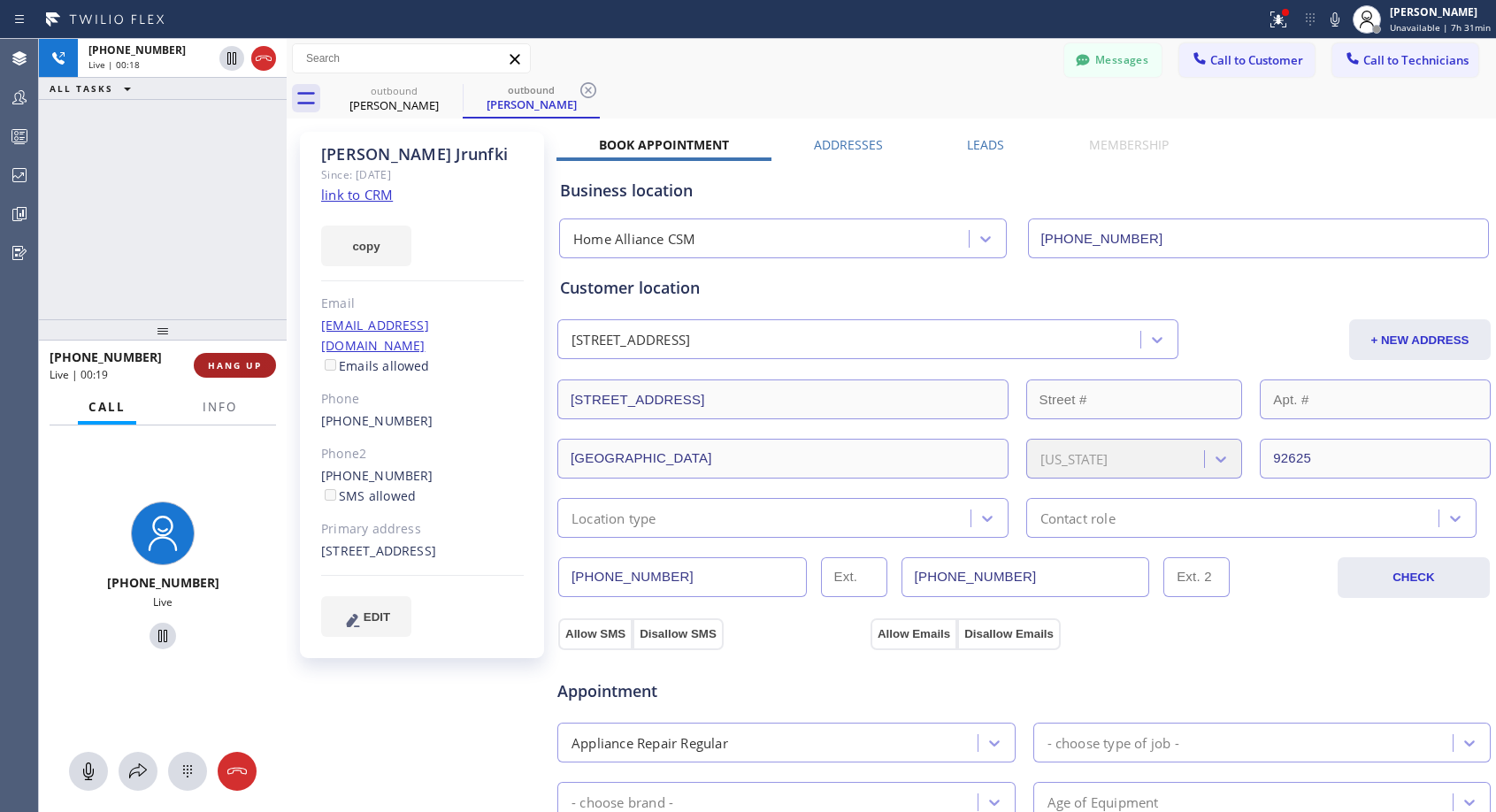
click at [238, 366] on span "HANG UP" at bounding box center [234, 365] width 54 height 13
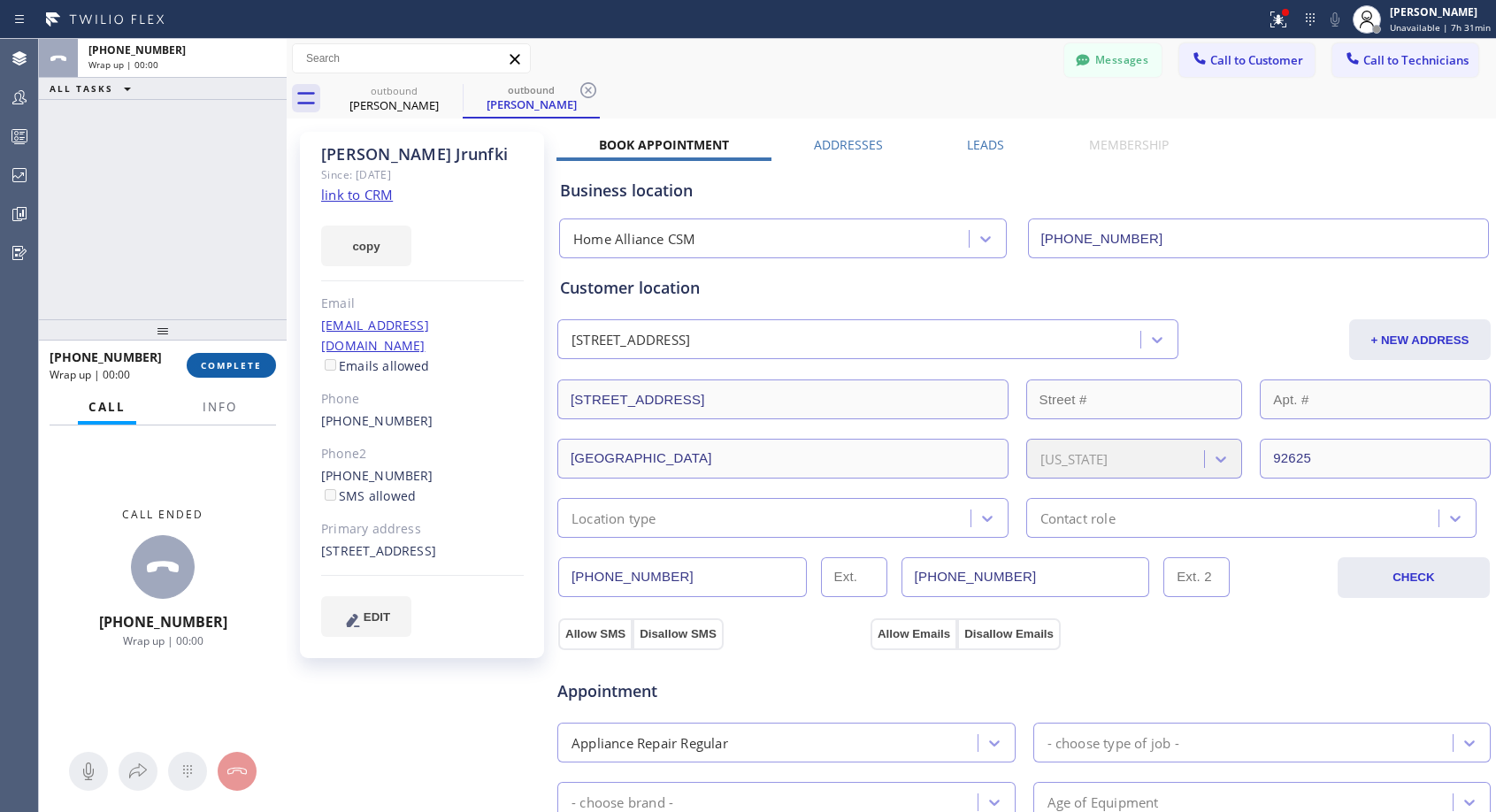
click at [238, 366] on span "COMPLETE" at bounding box center [232, 365] width 61 height 13
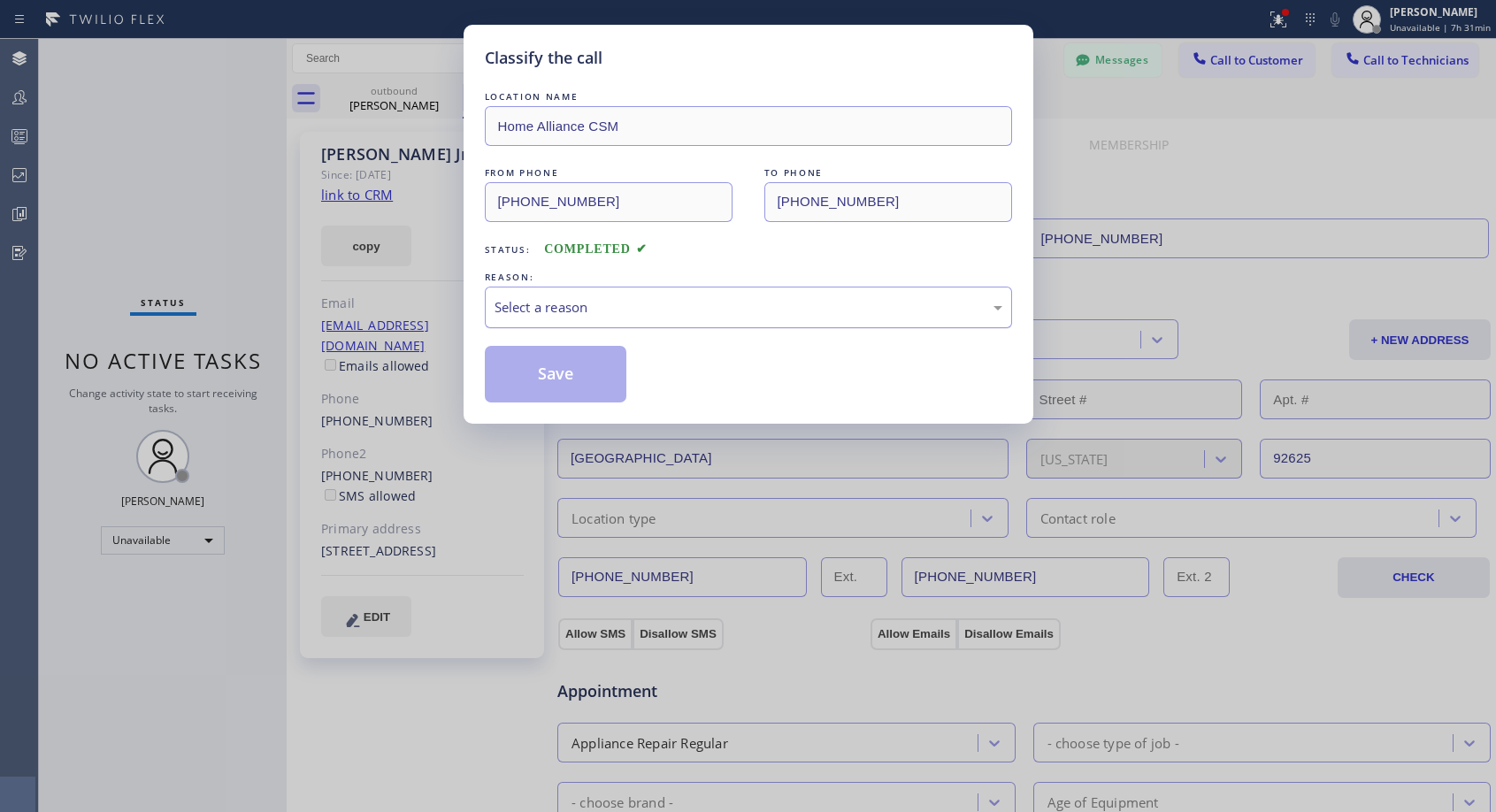
click at [633, 314] on div "Select a reason" at bounding box center [748, 307] width 508 height 21
click at [556, 372] on button "Save" at bounding box center [556, 374] width 142 height 56
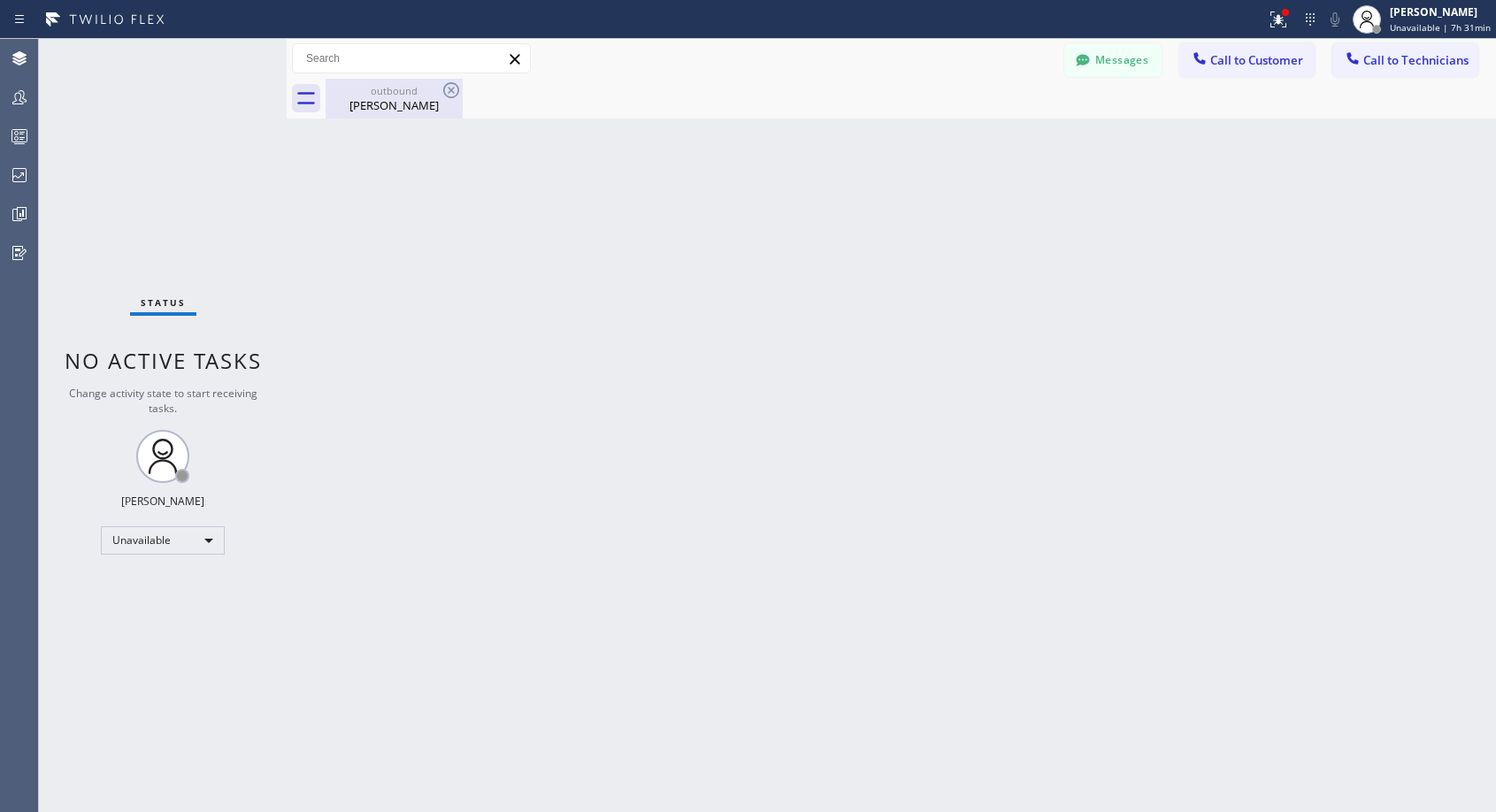
click at [395, 96] on div "outbound" at bounding box center [394, 90] width 134 height 13
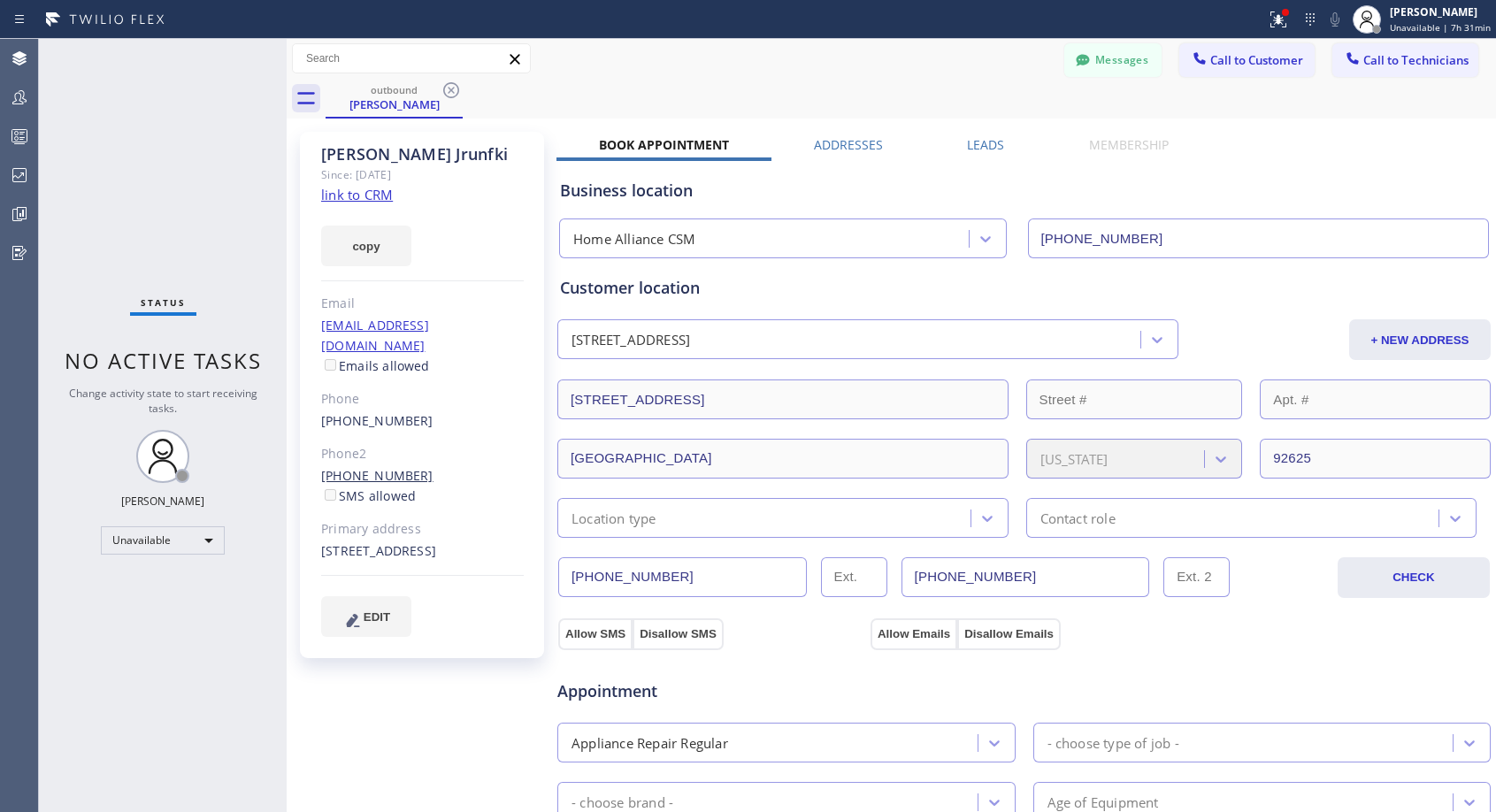
click at [388, 467] on link "[PHONE_NUMBER]" at bounding box center [378, 475] width 113 height 17
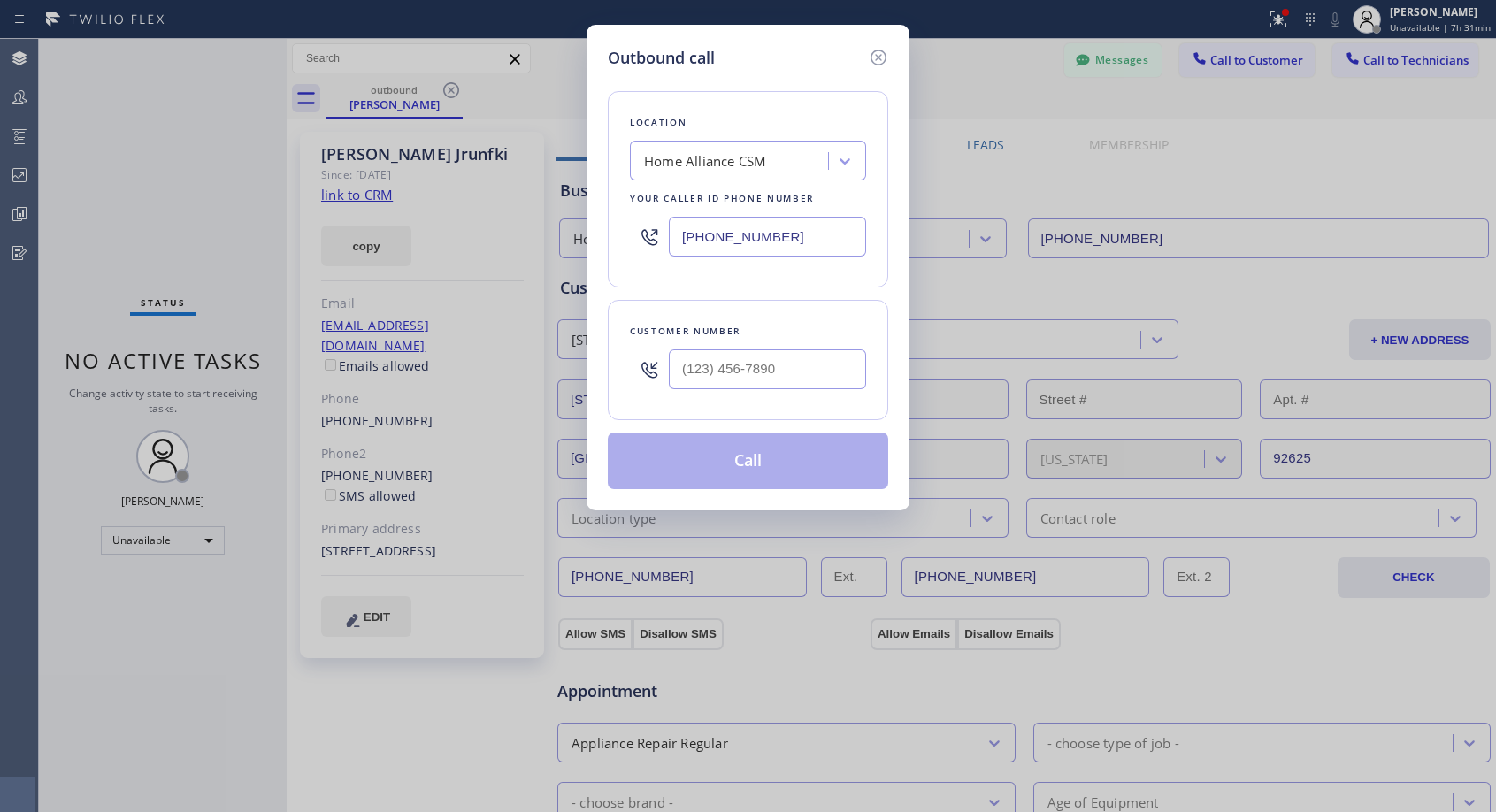
type input "[PHONE_NUMBER]"
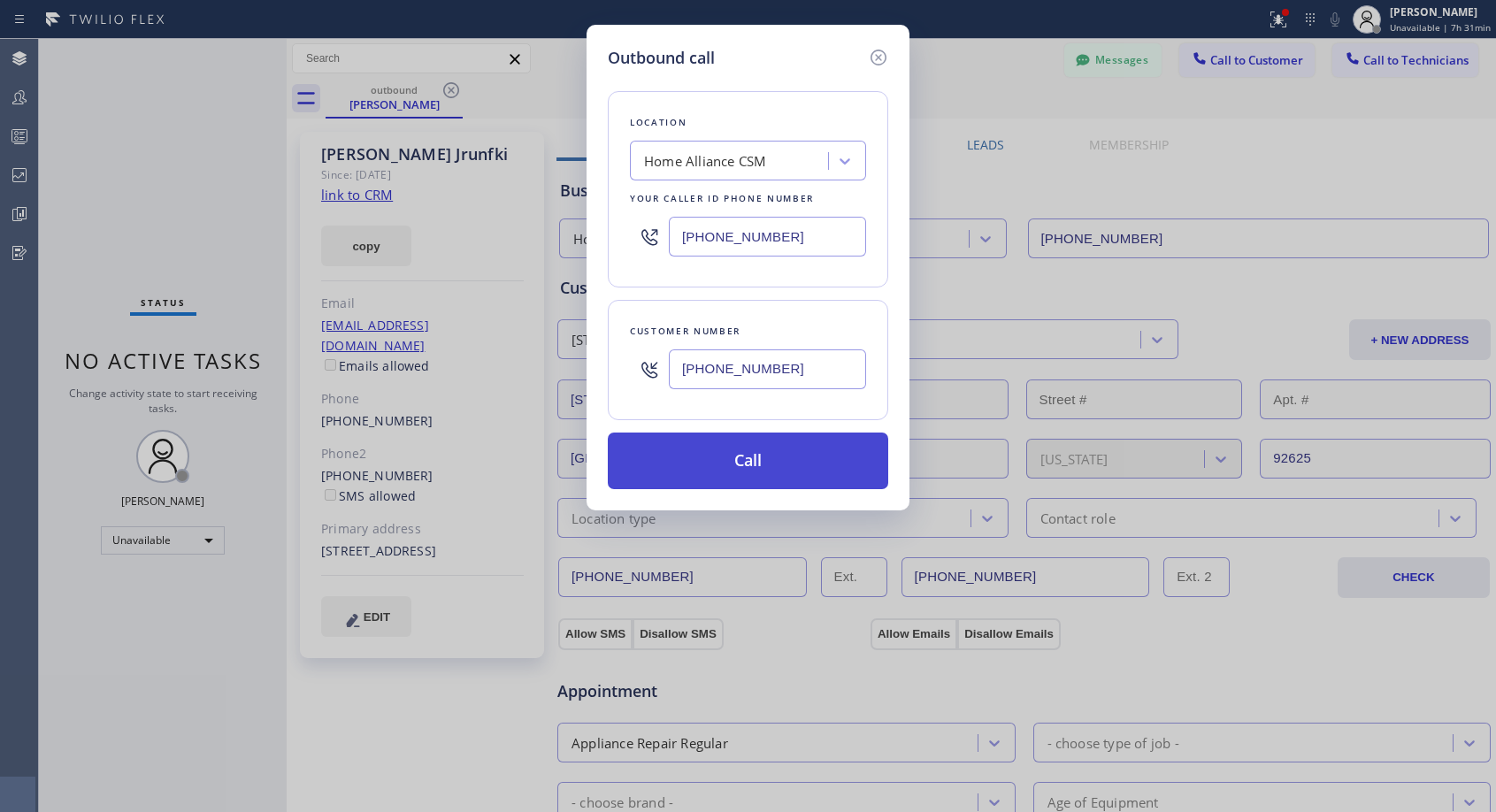
click at [736, 448] on button "Call" at bounding box center [747, 460] width 280 height 56
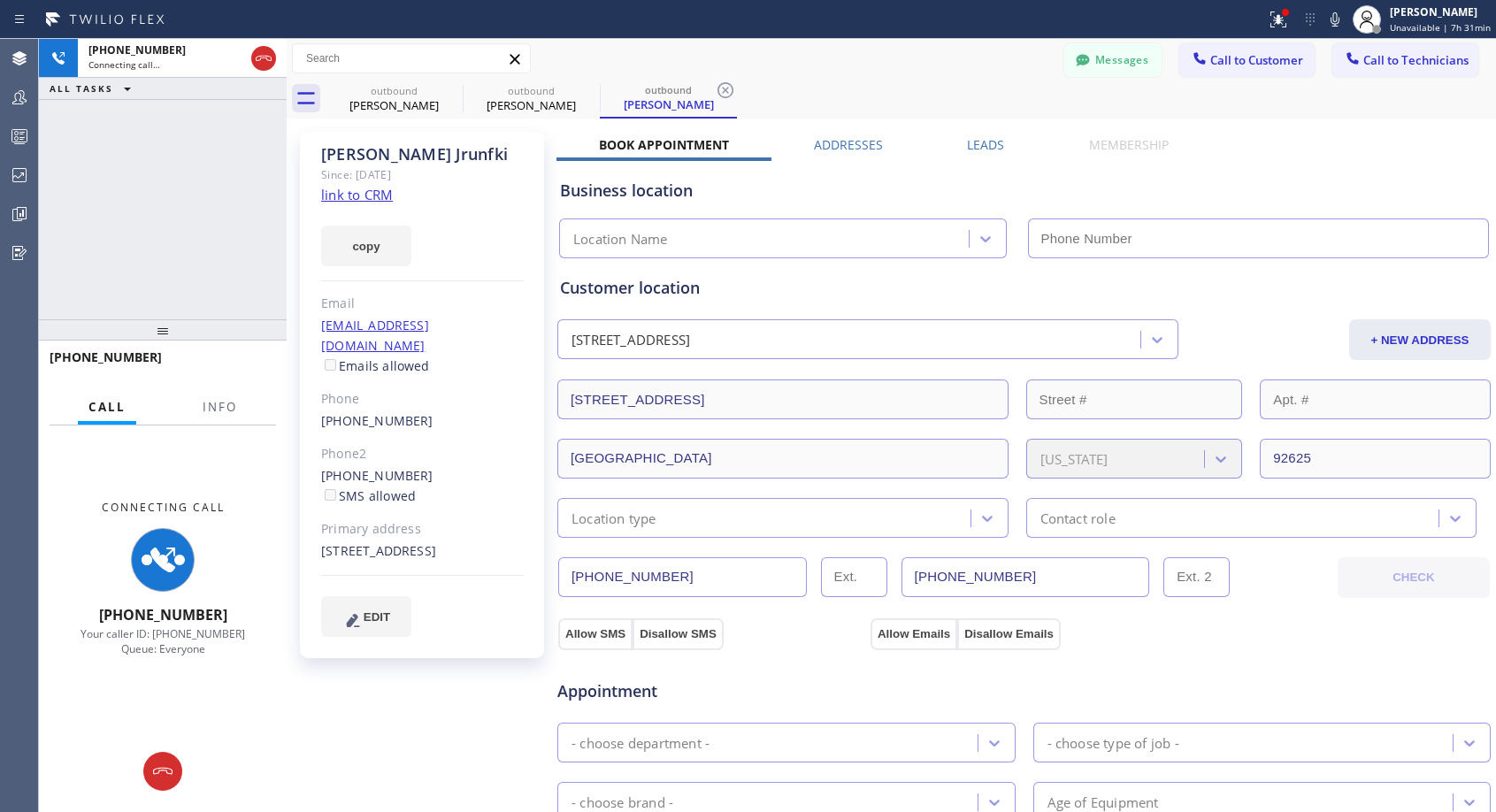
type input "[PHONE_NUMBER]"
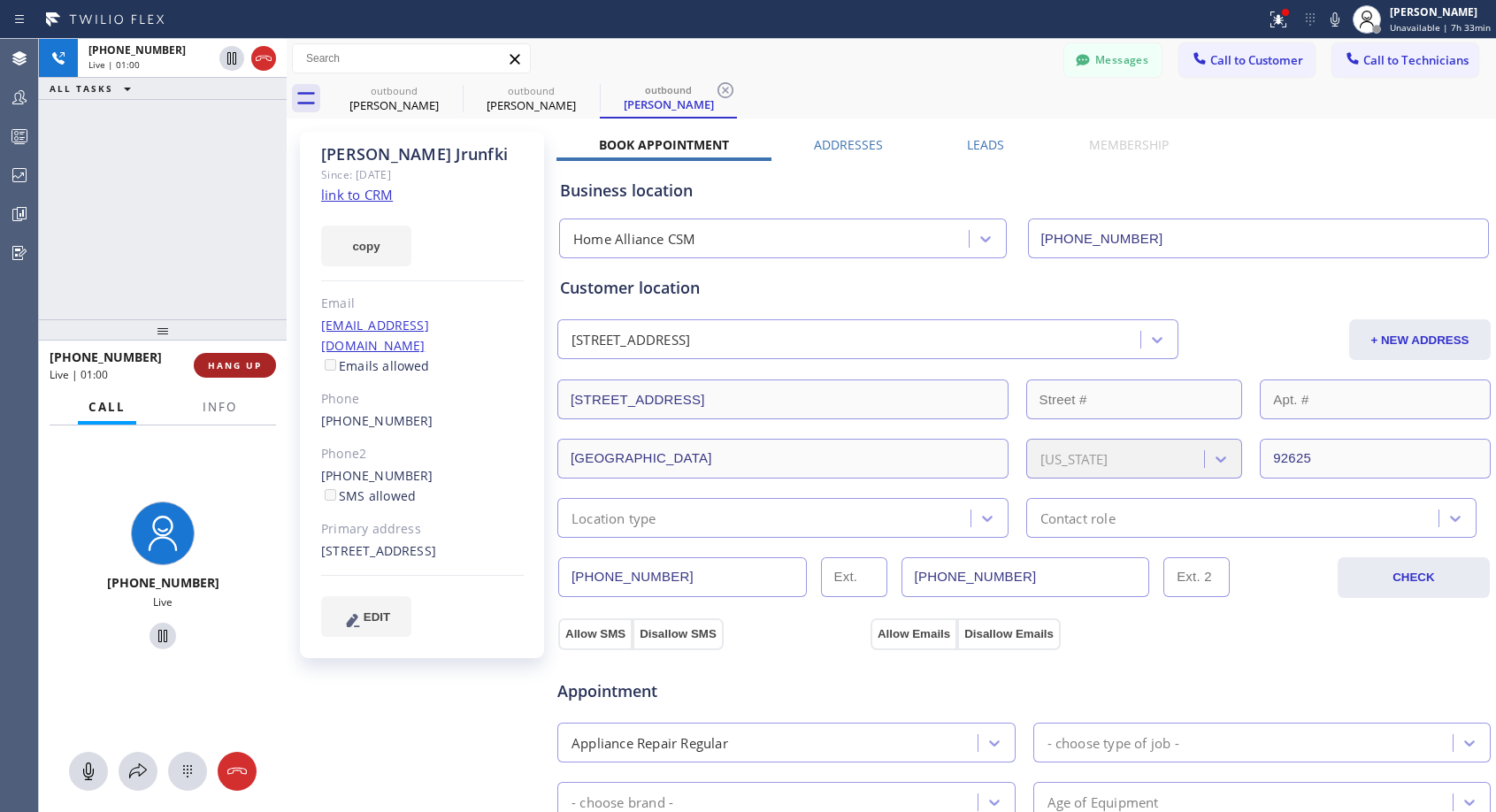
click at [246, 359] on span "HANG UP" at bounding box center [234, 365] width 54 height 13
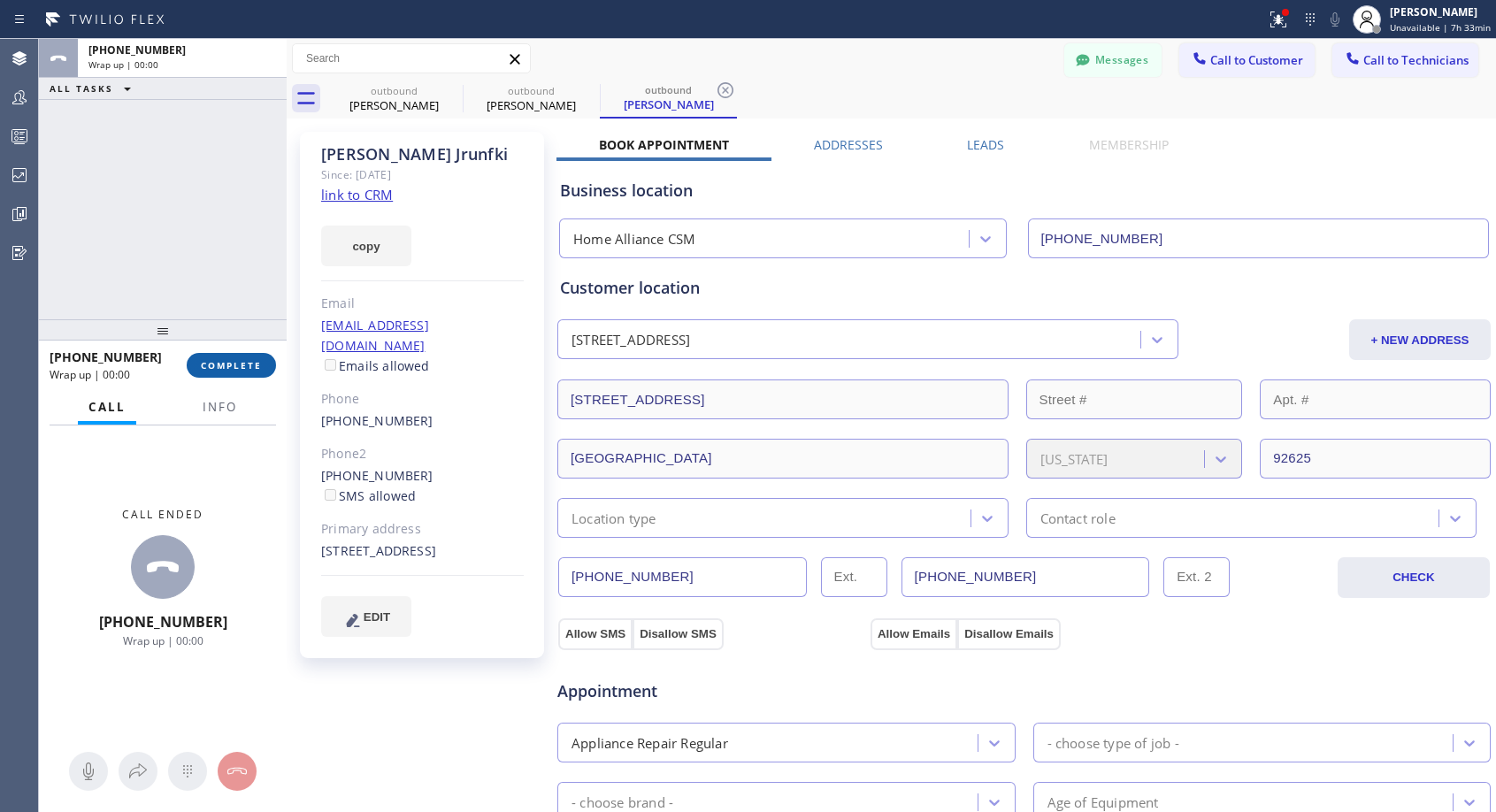
click at [246, 359] on span "COMPLETE" at bounding box center [232, 365] width 61 height 13
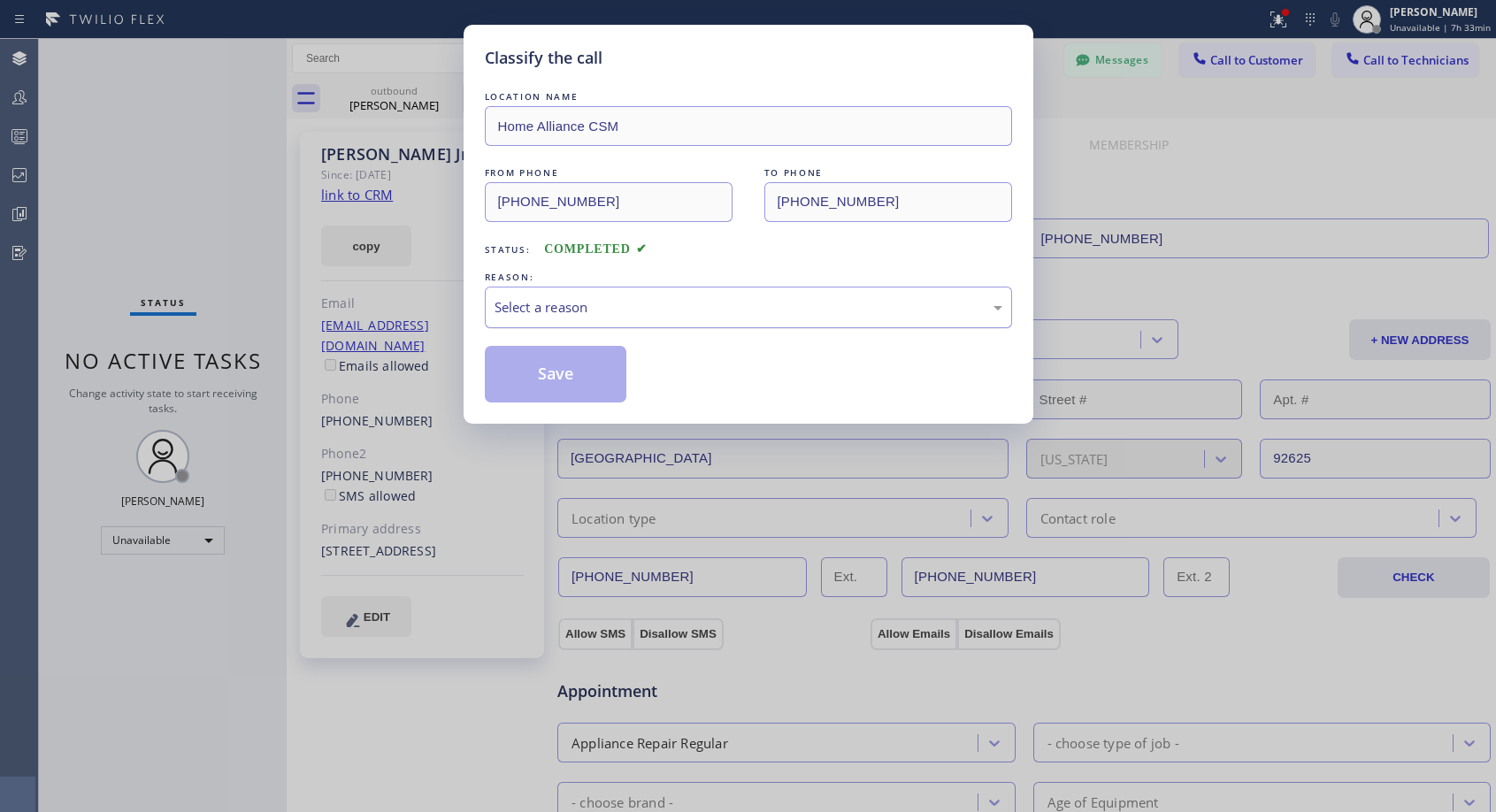
click at [612, 308] on div "Select a reason" at bounding box center [748, 307] width 508 height 21
click at [563, 370] on button "Save" at bounding box center [556, 374] width 142 height 56
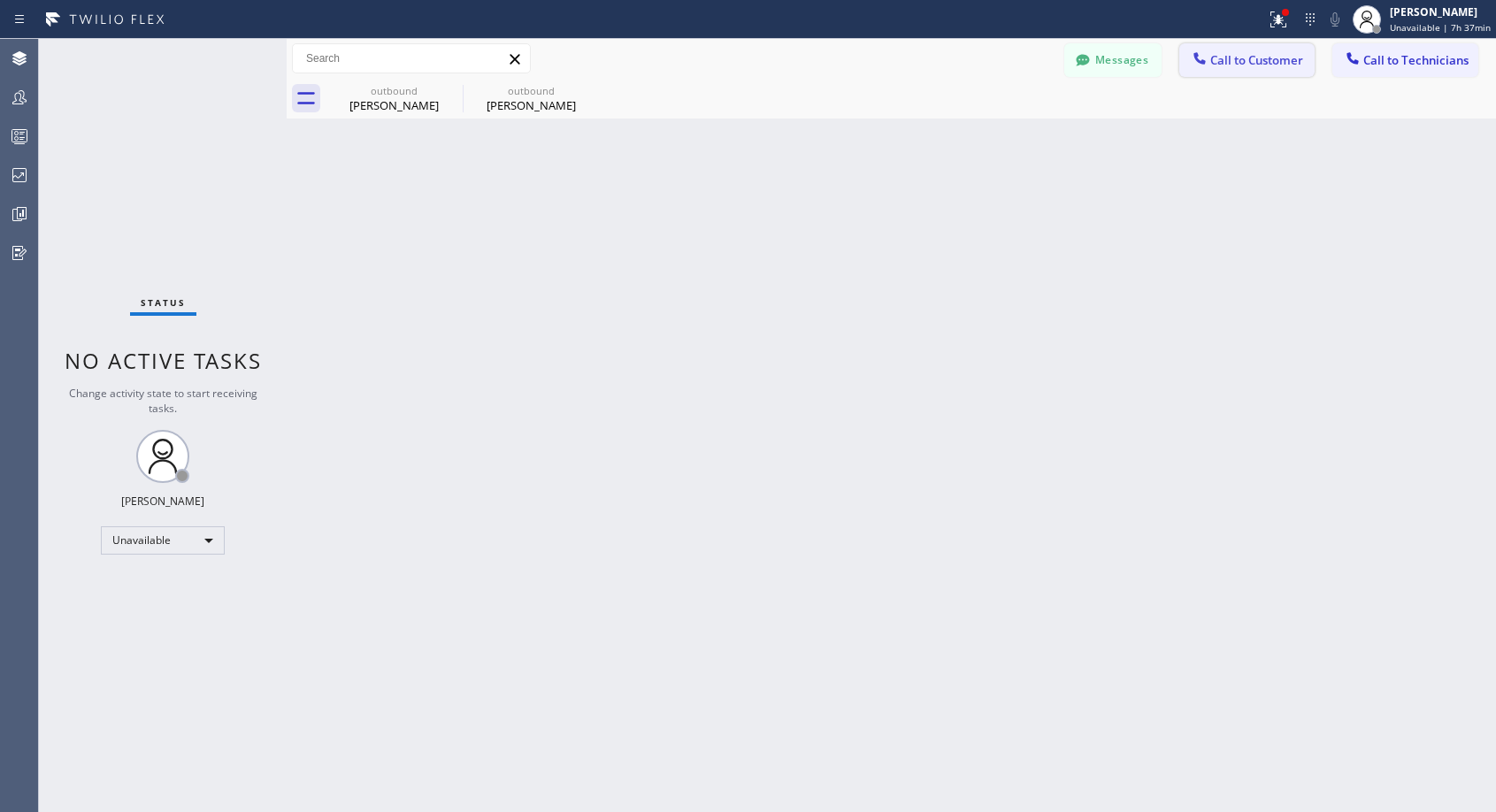
click at [1272, 58] on span "Call to Customer" at bounding box center [1257, 60] width 93 height 16
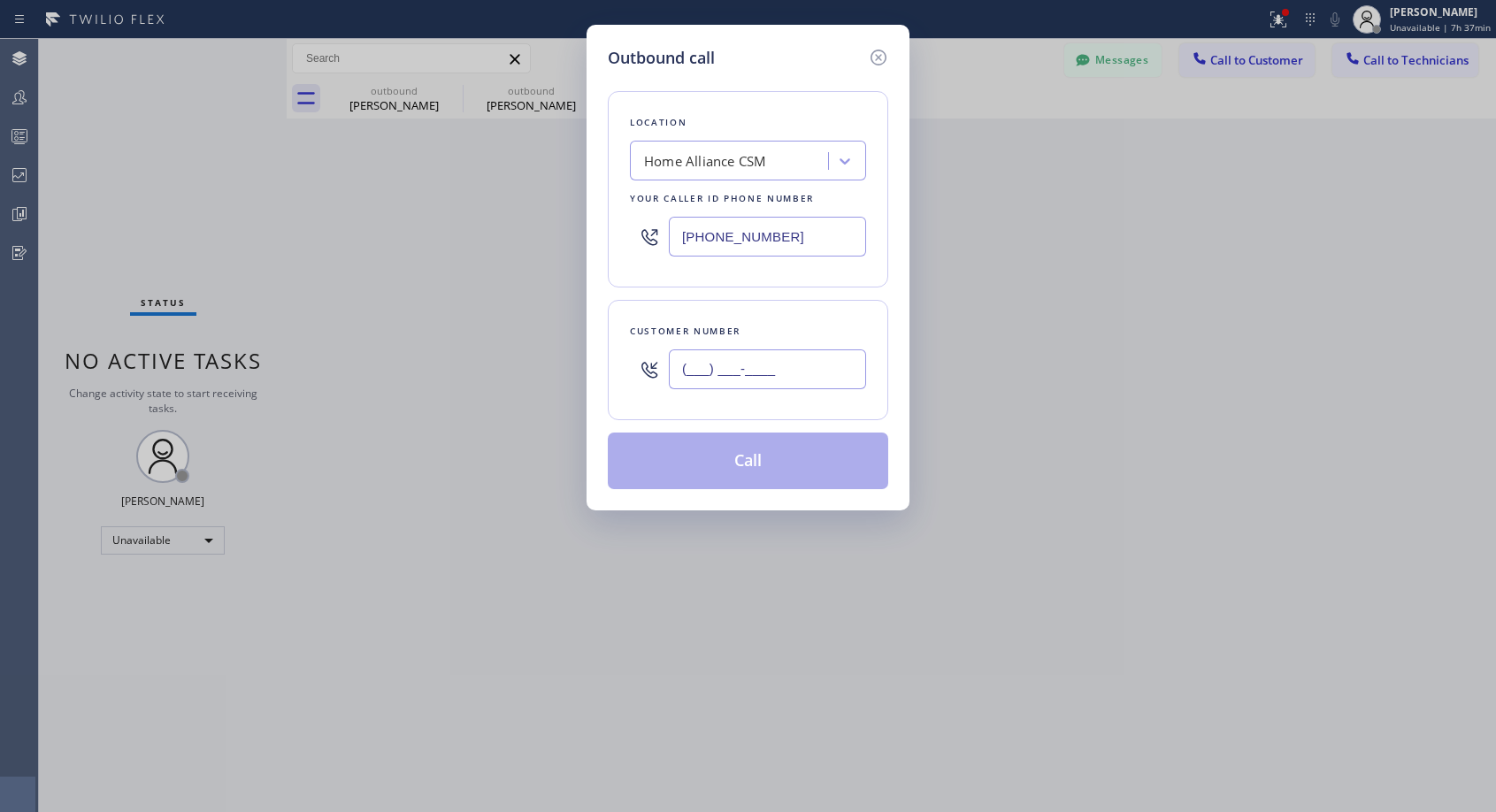
click at [777, 365] on input "(___) ___-____" at bounding box center [767, 369] width 197 height 40
paste input "786) 782-9611"
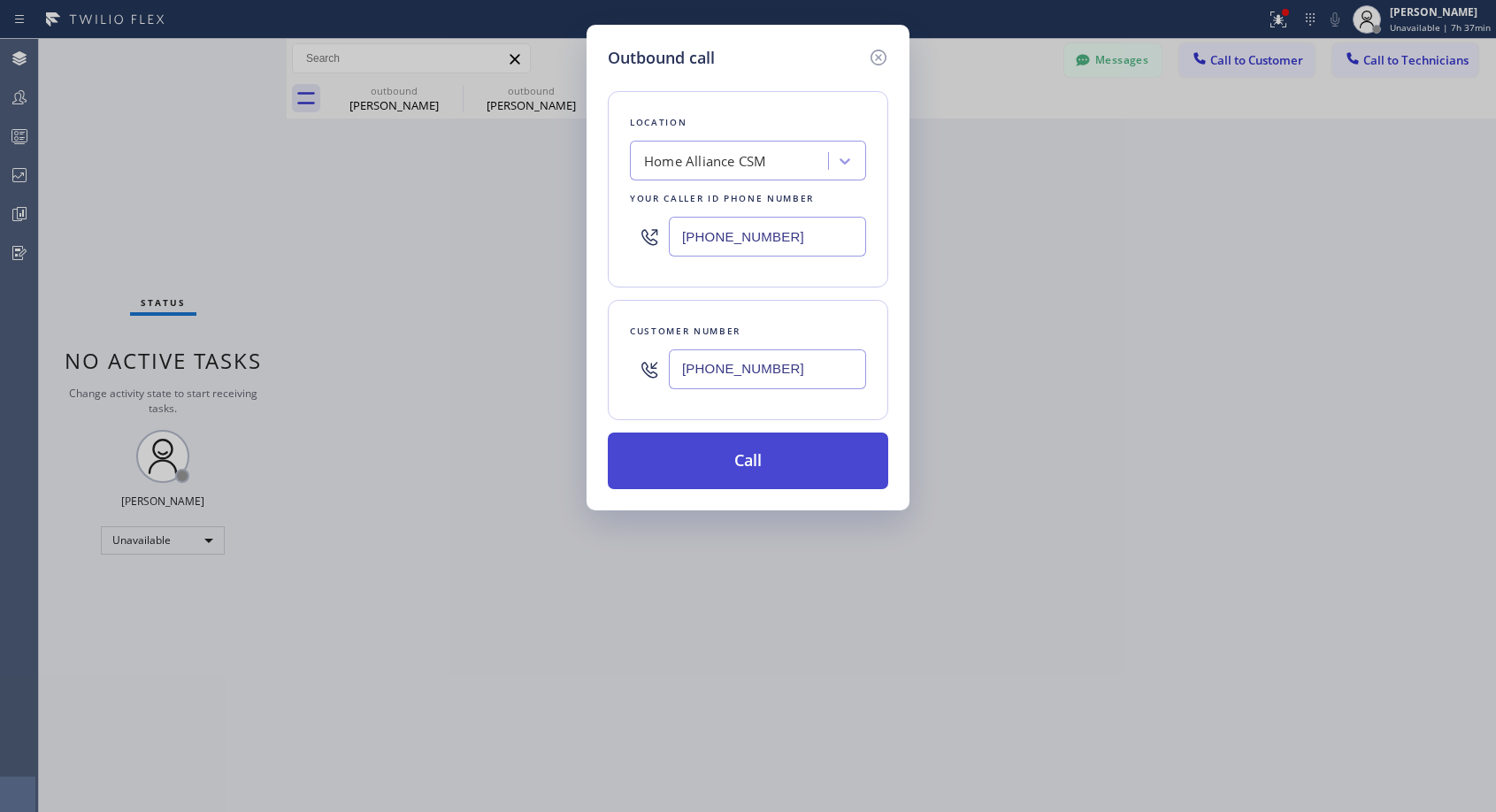
type input "[PHONE_NUMBER]"
click at [752, 462] on button "Call" at bounding box center [747, 460] width 280 height 56
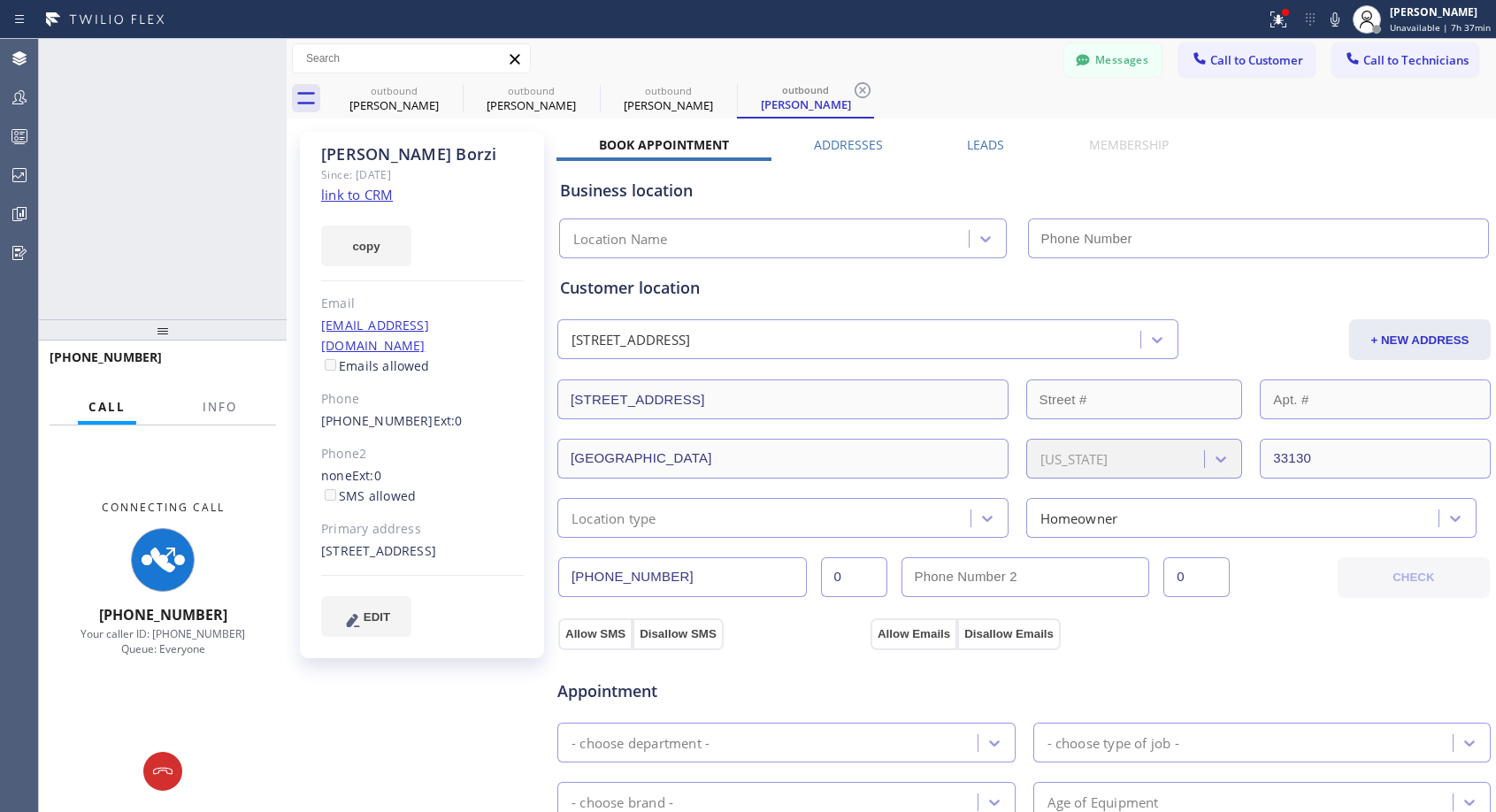
type input "[PHONE_NUMBER]"
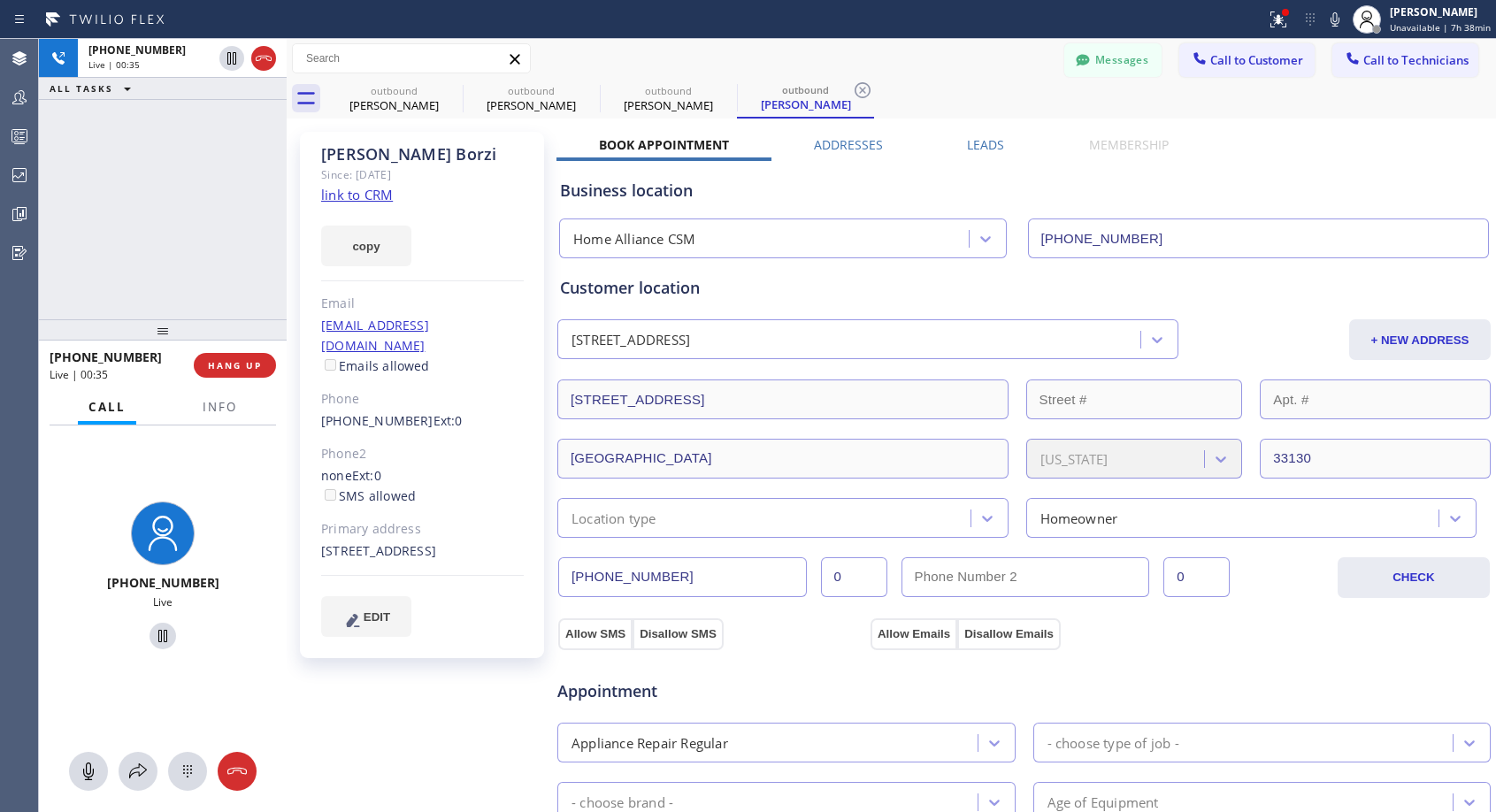
click at [942, 51] on div "Messages Call to Customer Call to Technicians Outbound call Location Home Allia…" at bounding box center [891, 58] width 1209 height 31
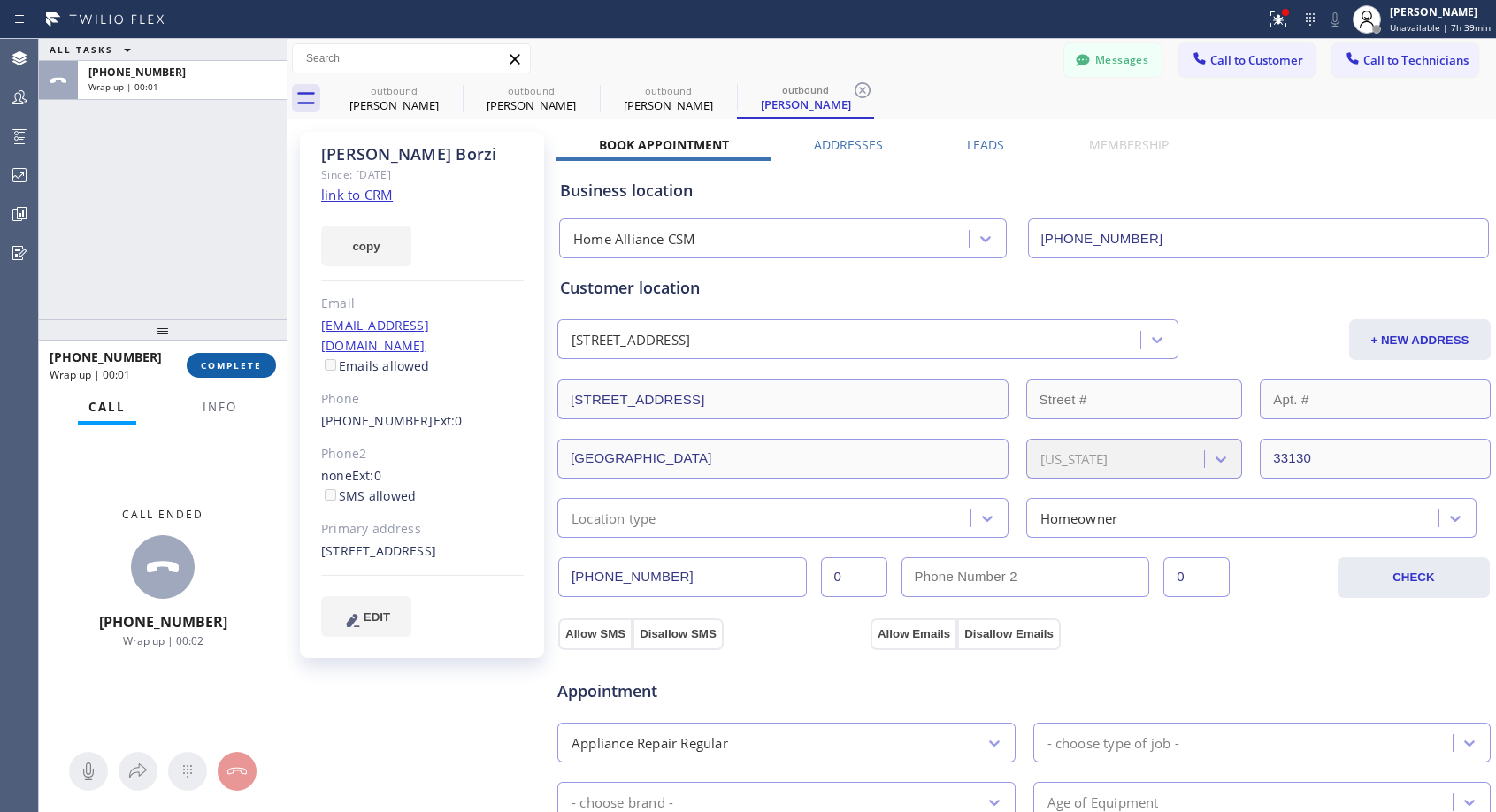
click at [217, 371] on button "COMPLETE" at bounding box center [232, 365] width 89 height 25
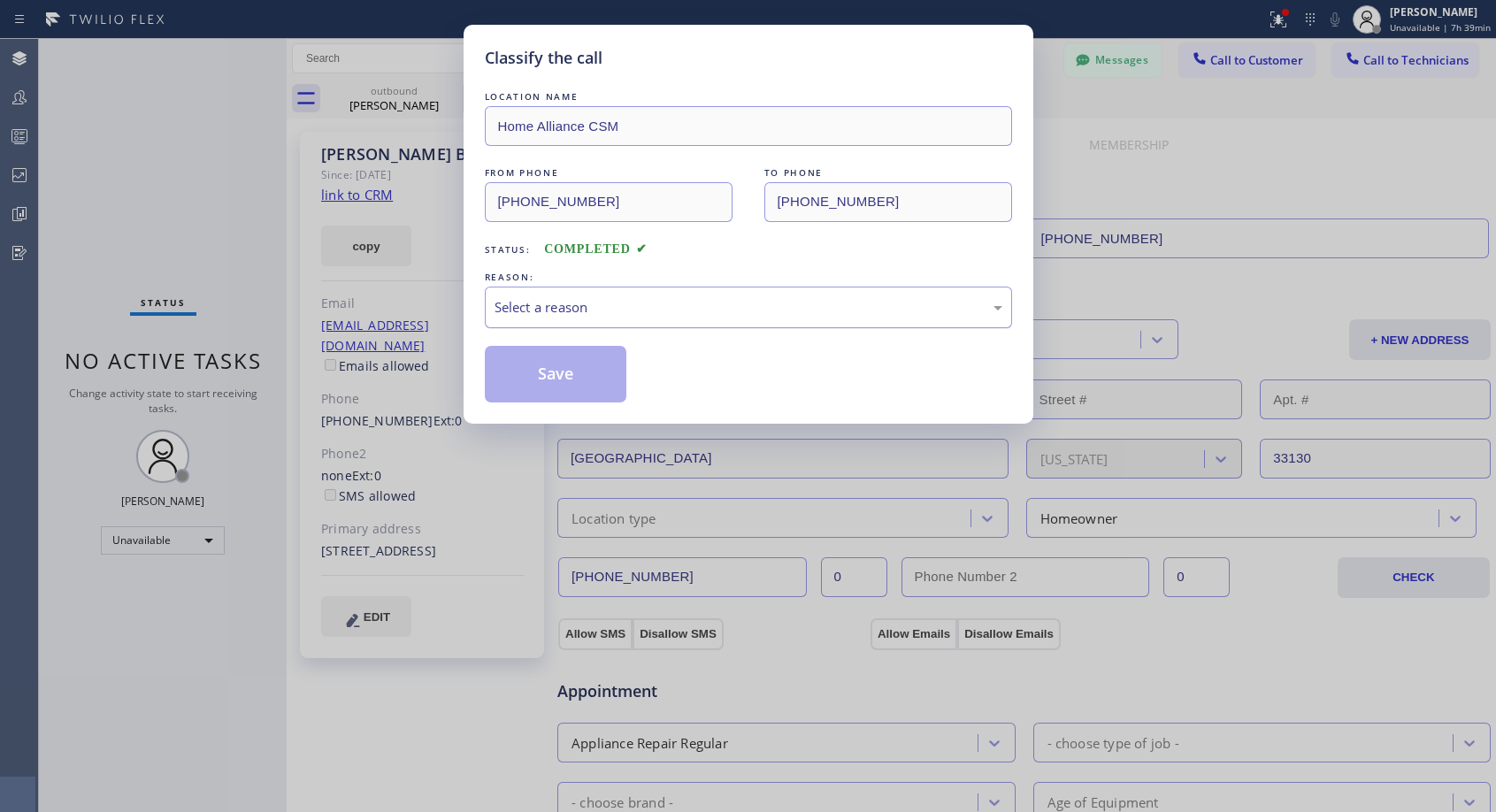
click at [535, 299] on div "Select a reason" at bounding box center [748, 307] width 508 height 21
click at [598, 368] on button "Save" at bounding box center [556, 374] width 142 height 56
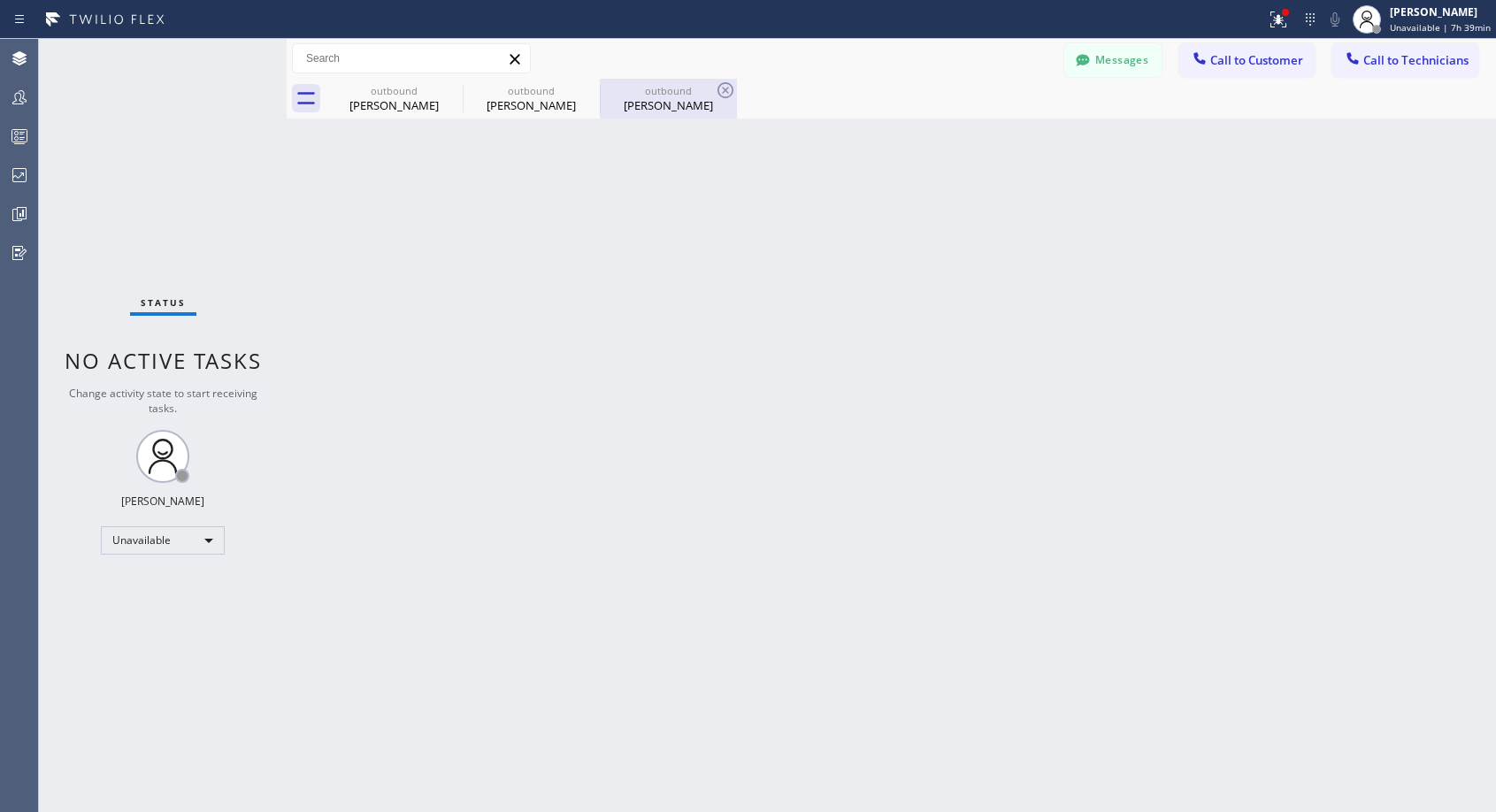
click at [649, 104] on div "[PERSON_NAME]" at bounding box center [668, 105] width 134 height 16
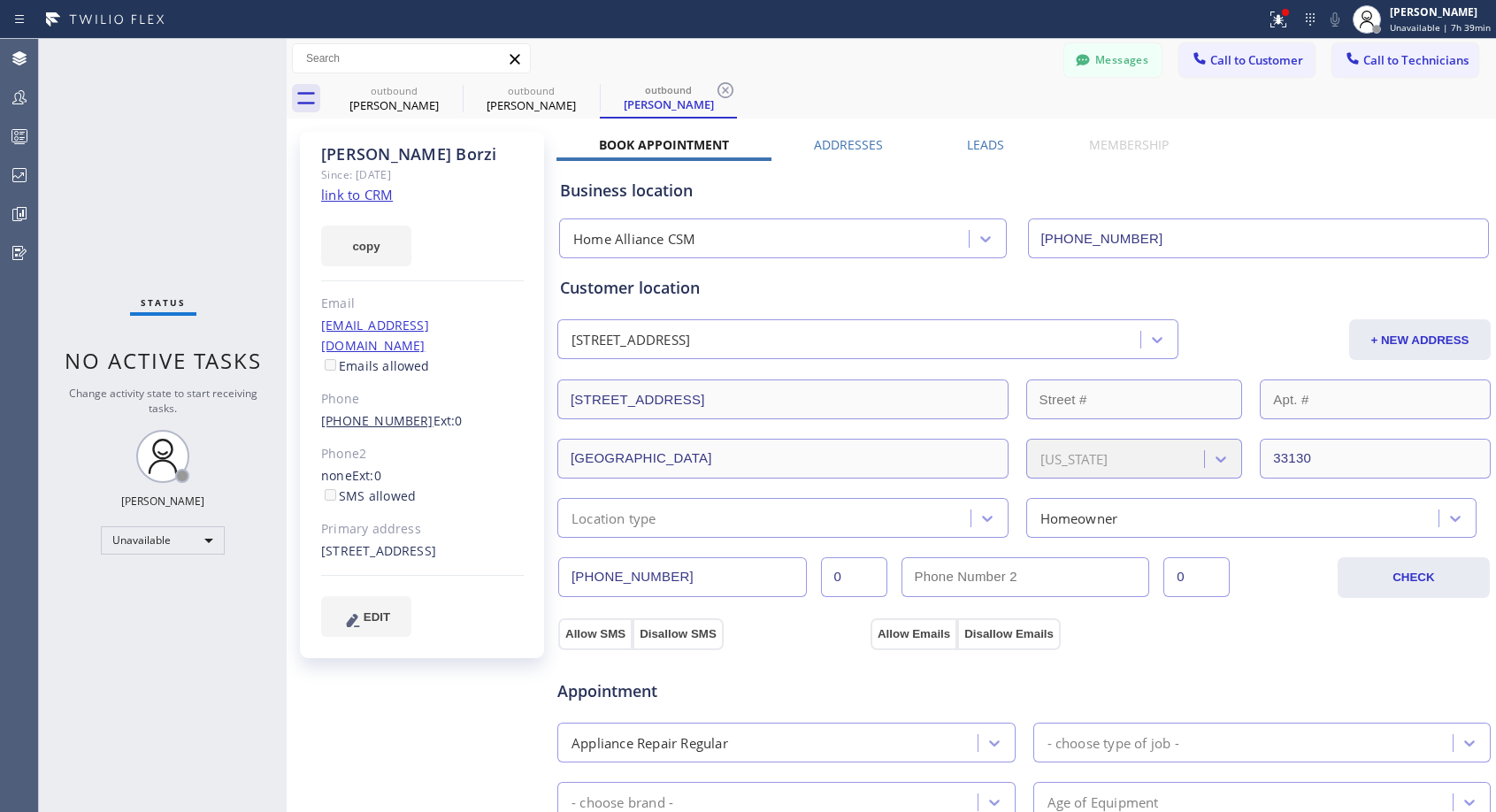
click at [350, 412] on link "[PHONE_NUMBER]" at bounding box center [378, 420] width 113 height 17
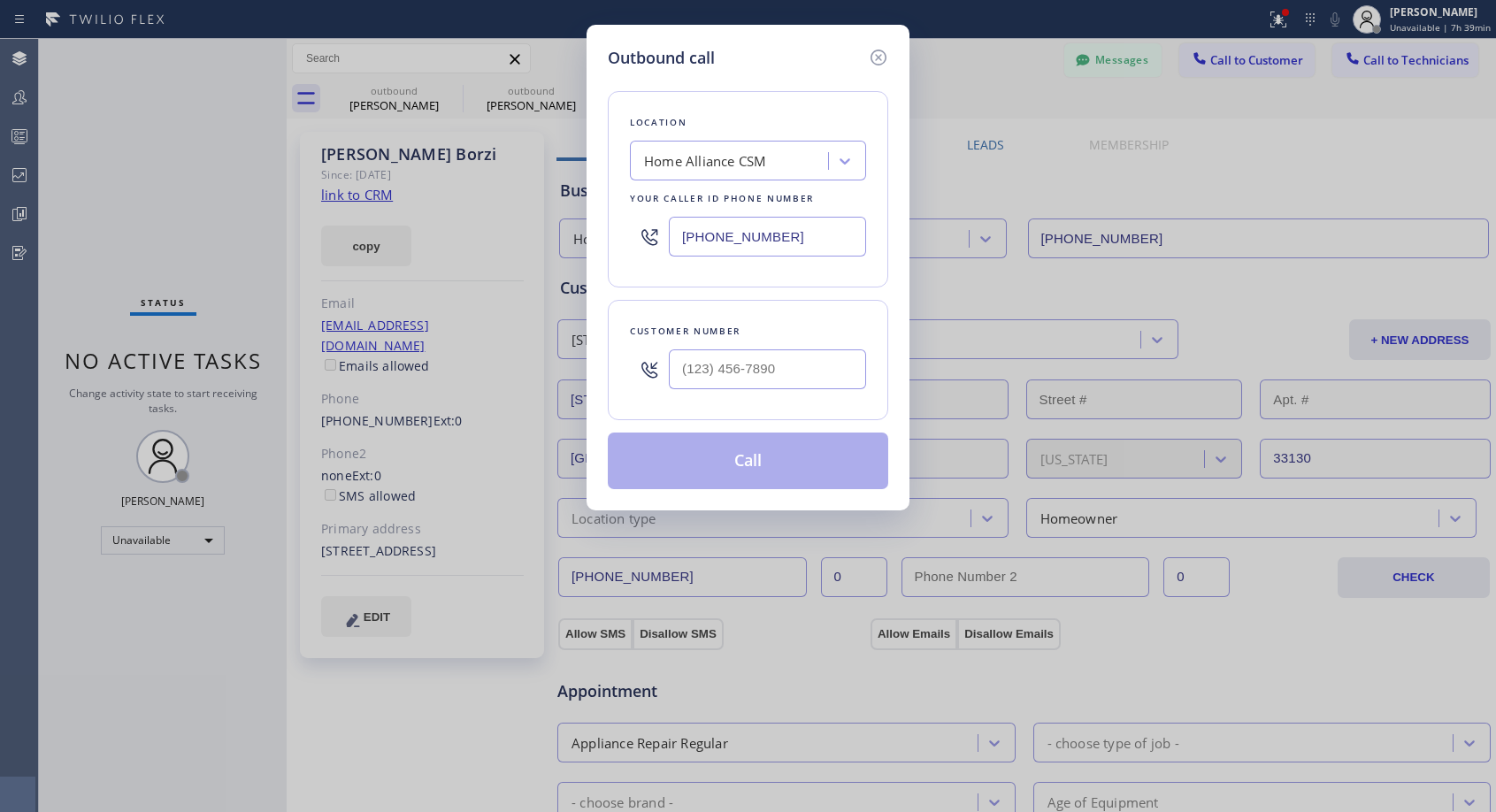
type input "[PHONE_NUMBER]"
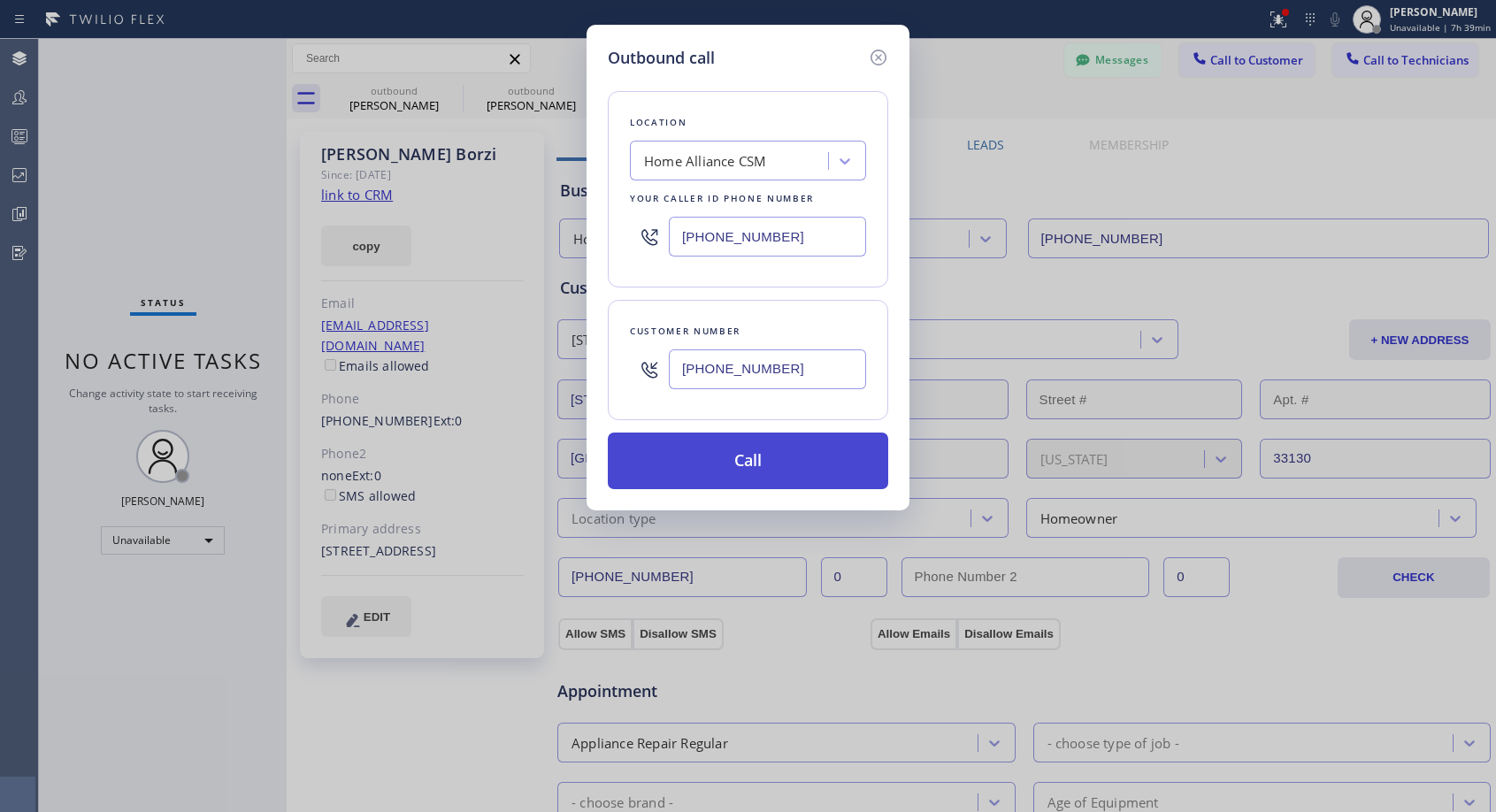
click at [767, 471] on button "Call" at bounding box center [747, 460] width 280 height 56
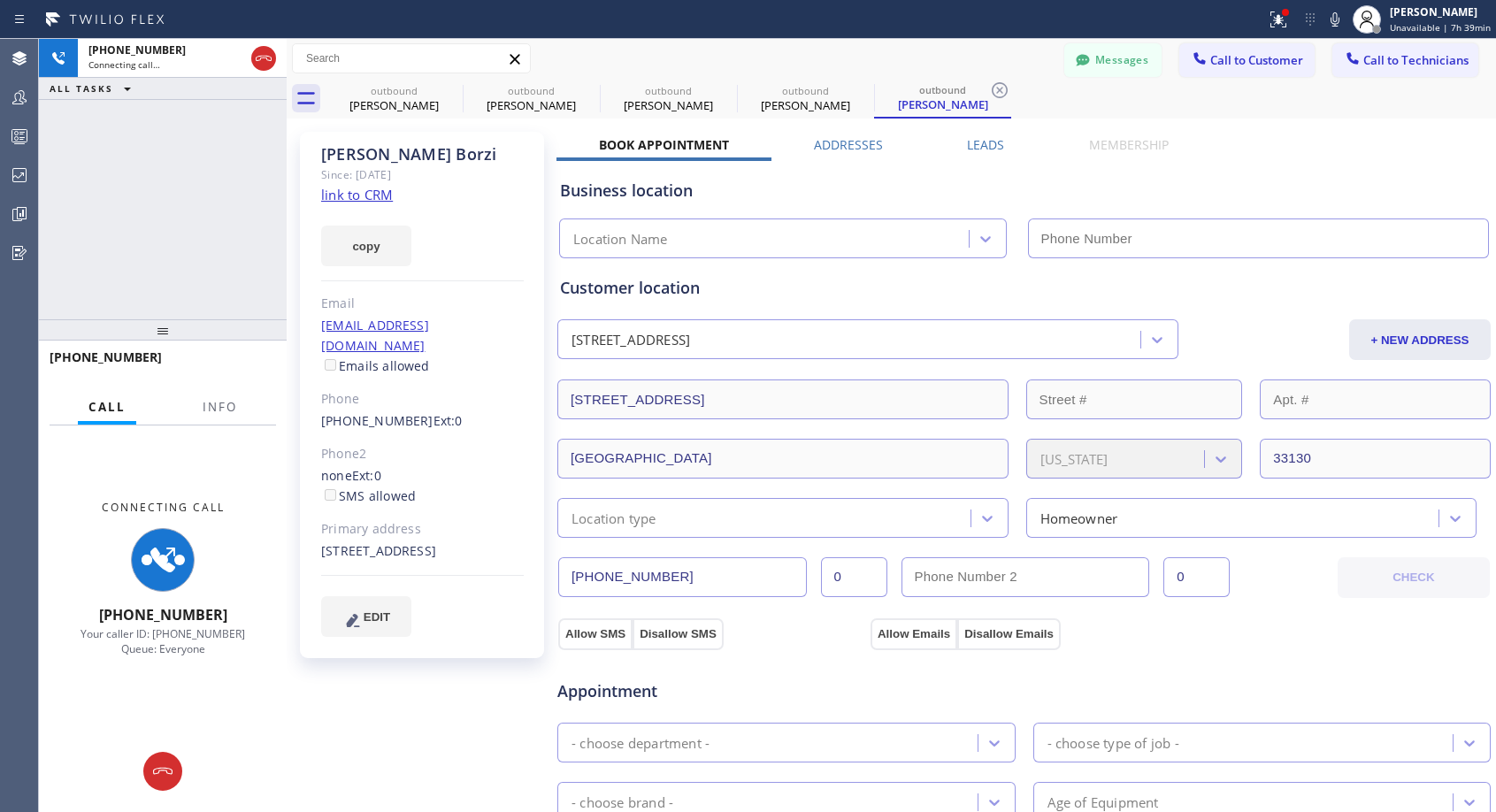
type input "[PHONE_NUMBER]"
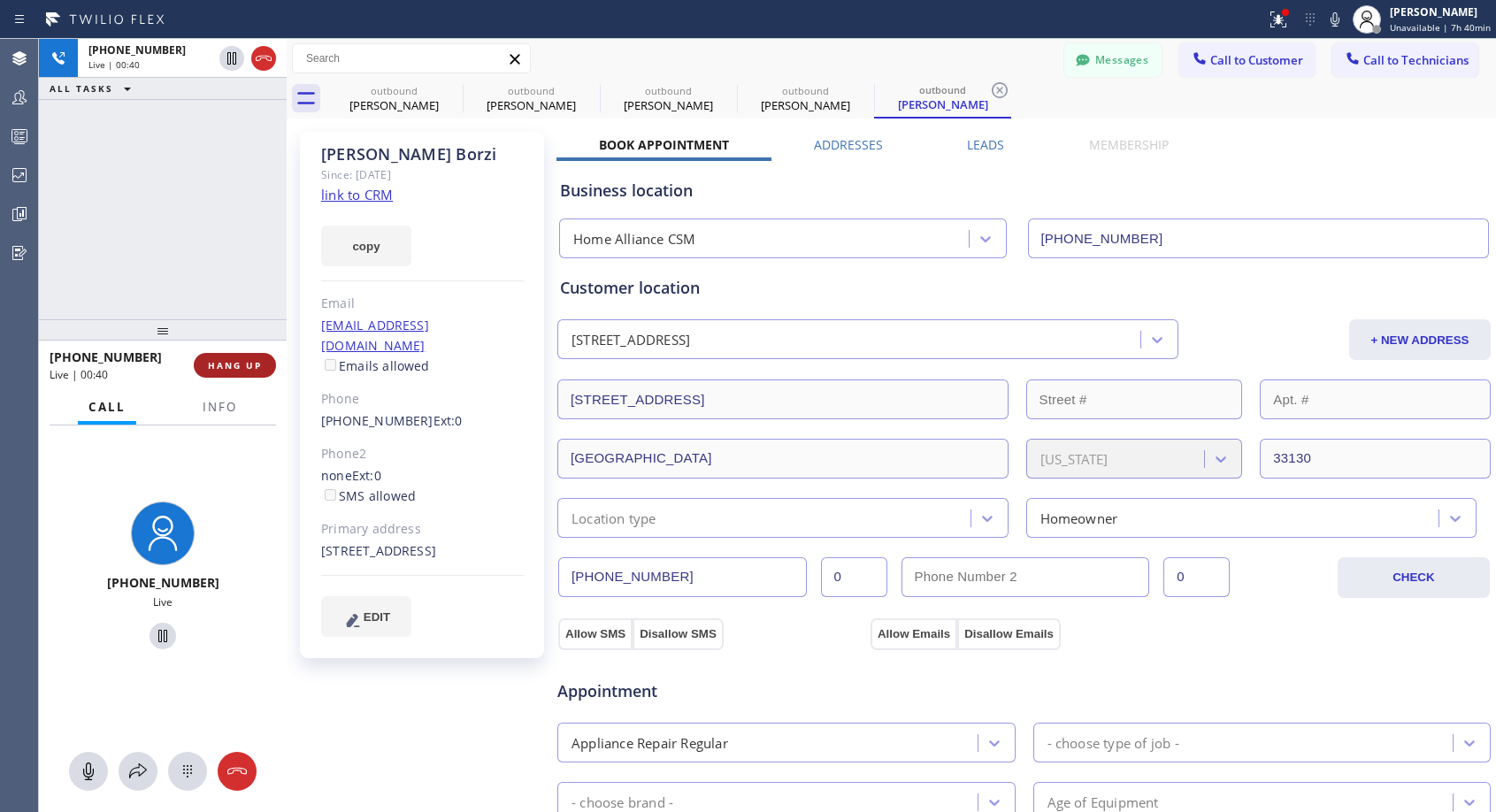
click at [255, 361] on span "HANG UP" at bounding box center [234, 365] width 54 height 13
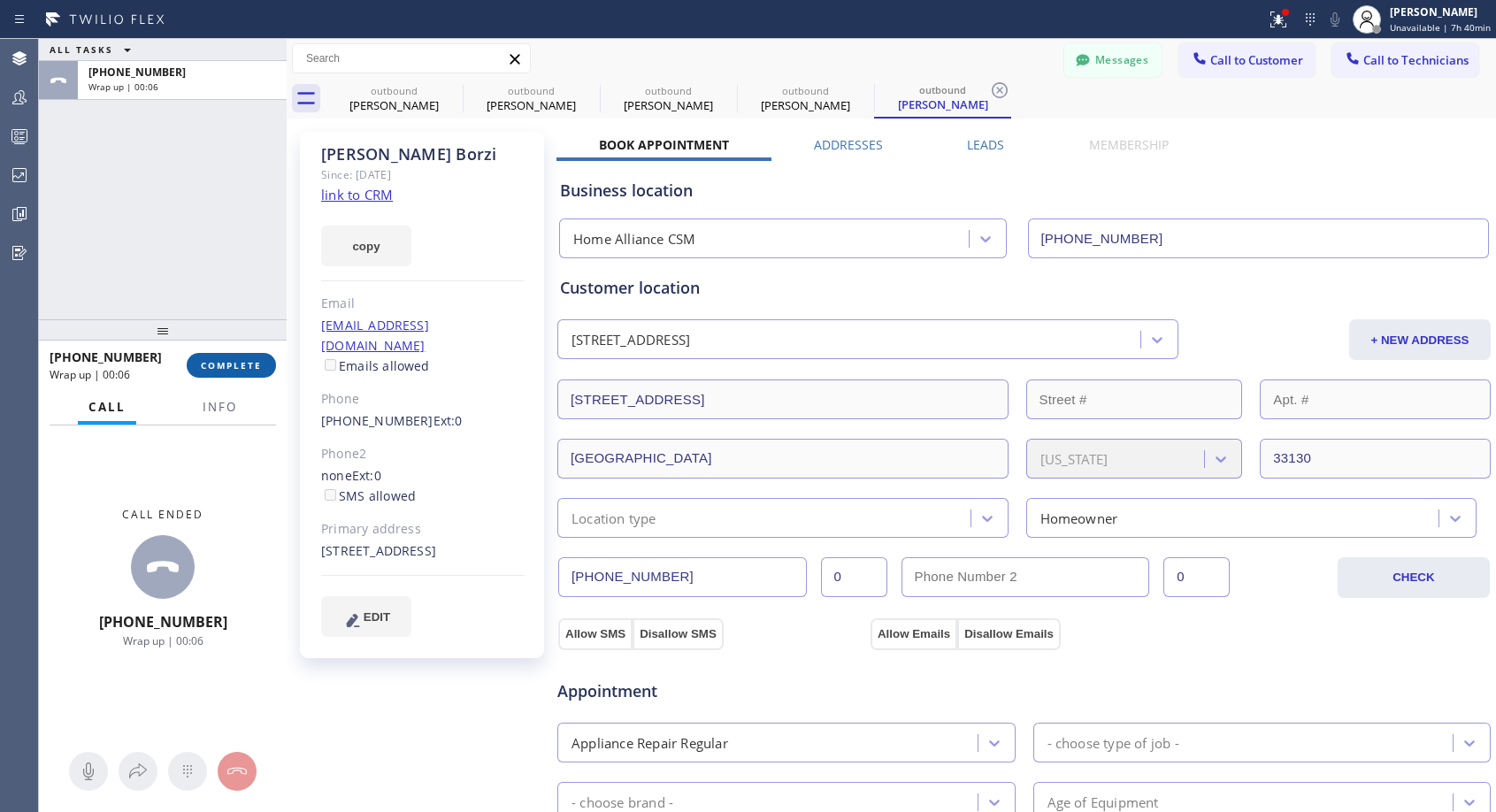
click at [243, 353] on button "COMPLETE" at bounding box center [232, 365] width 89 height 25
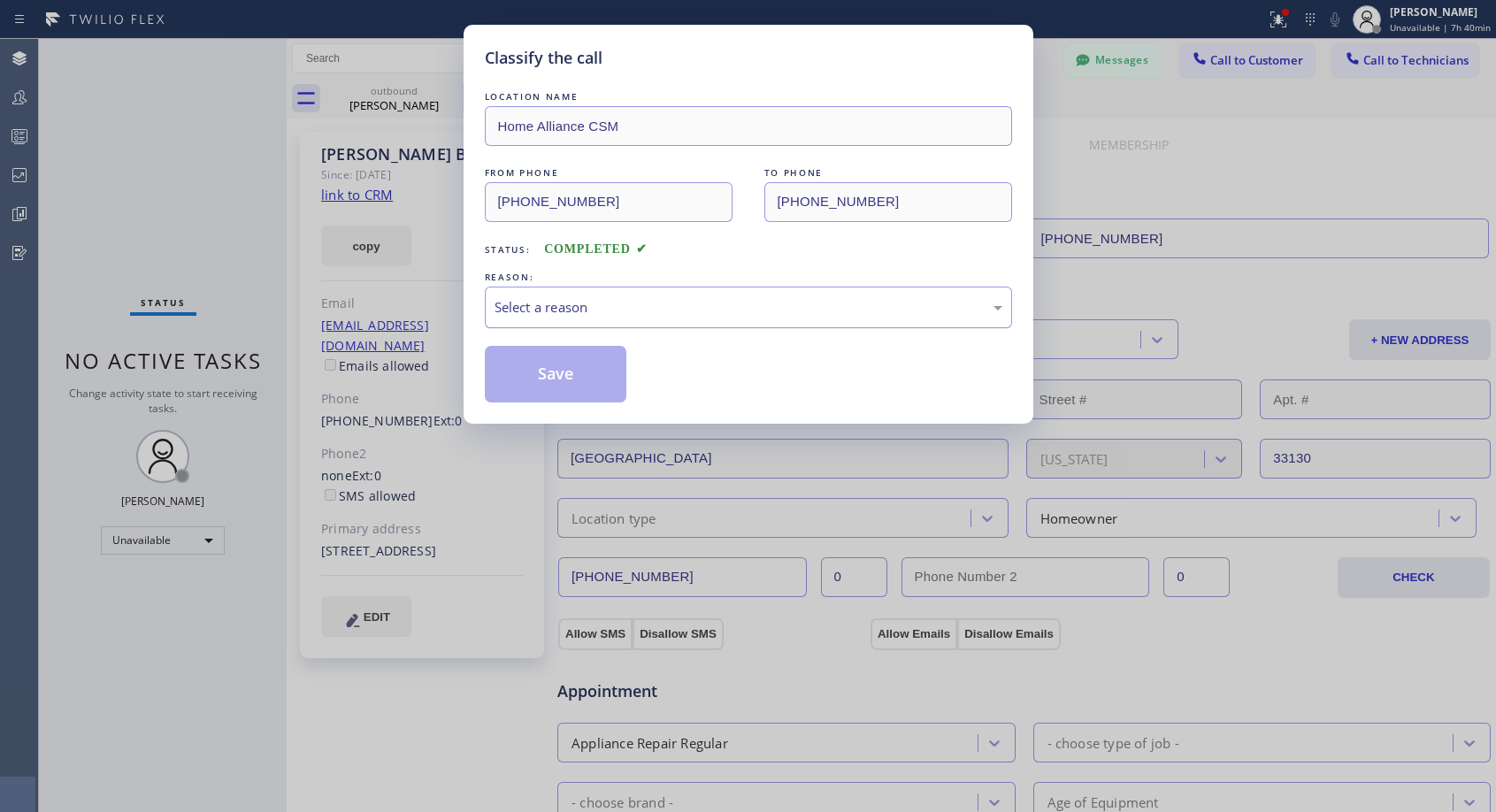
click at [745, 301] on div "Select a reason" at bounding box center [748, 307] width 508 height 21
click at [555, 374] on button "Save" at bounding box center [556, 374] width 142 height 56
